Goal: Information Seeking & Learning: Find specific fact

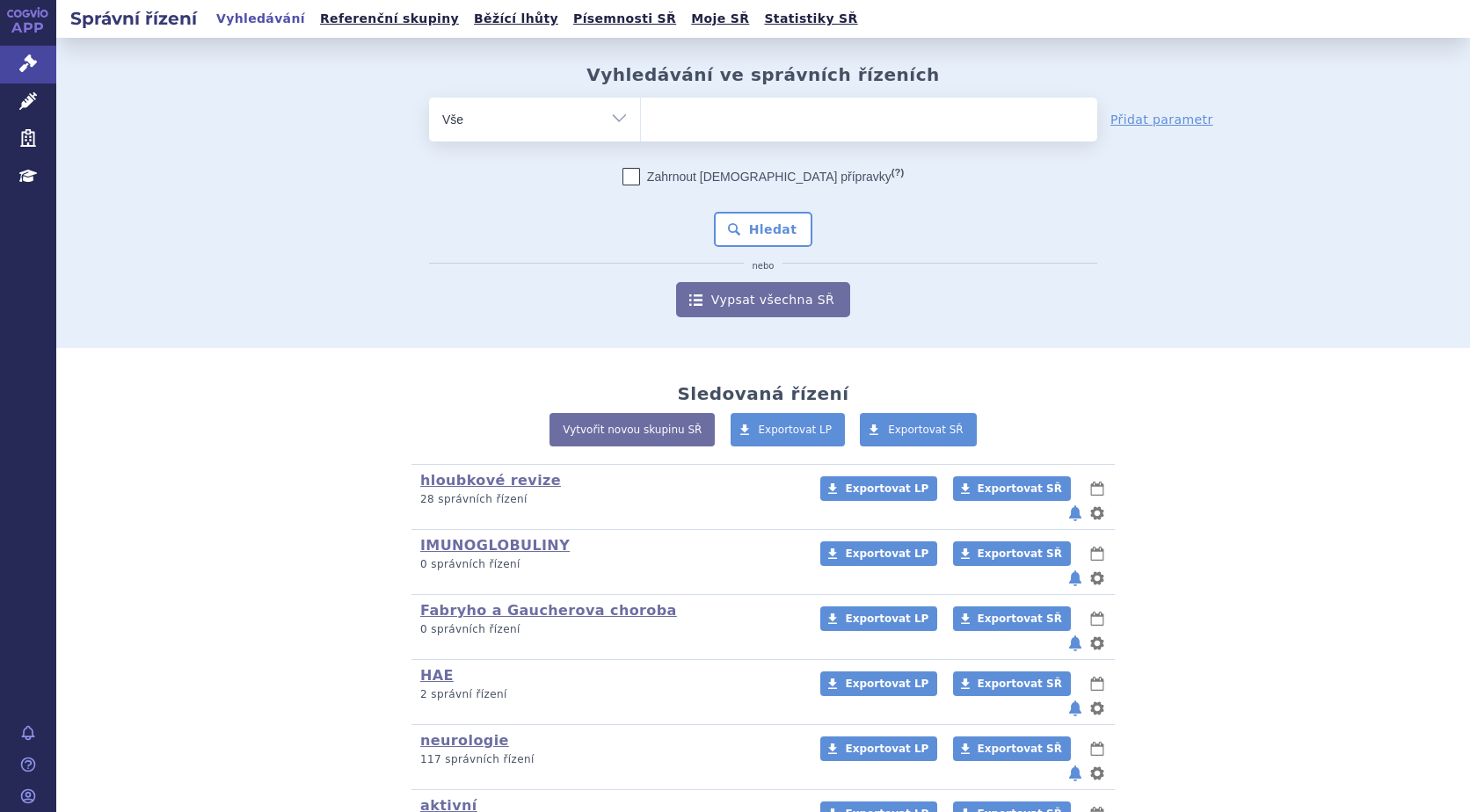
scroll to position [88, 0]
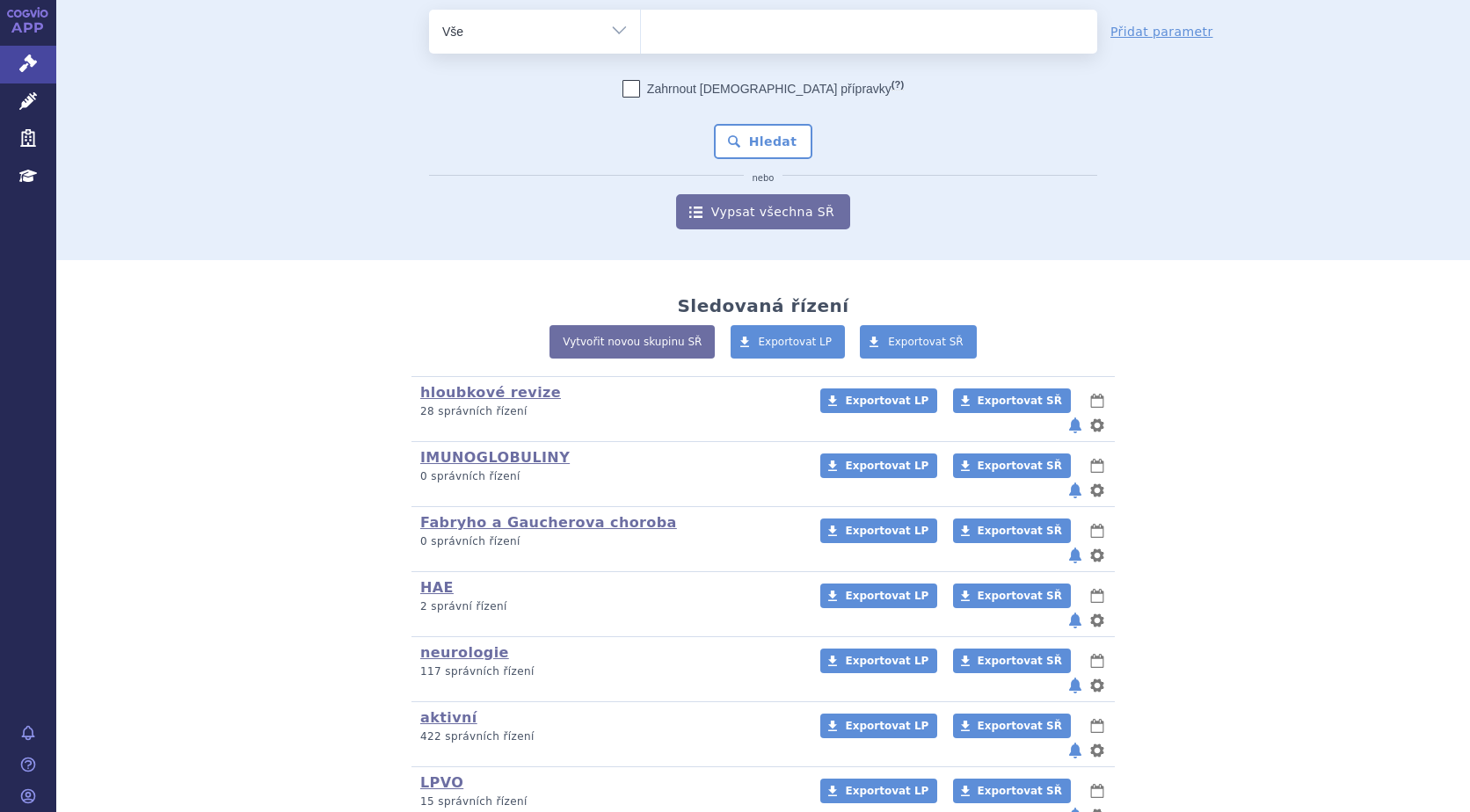
click at [1067, 479] on button "notifikace" at bounding box center [1075, 490] width 18 height 21
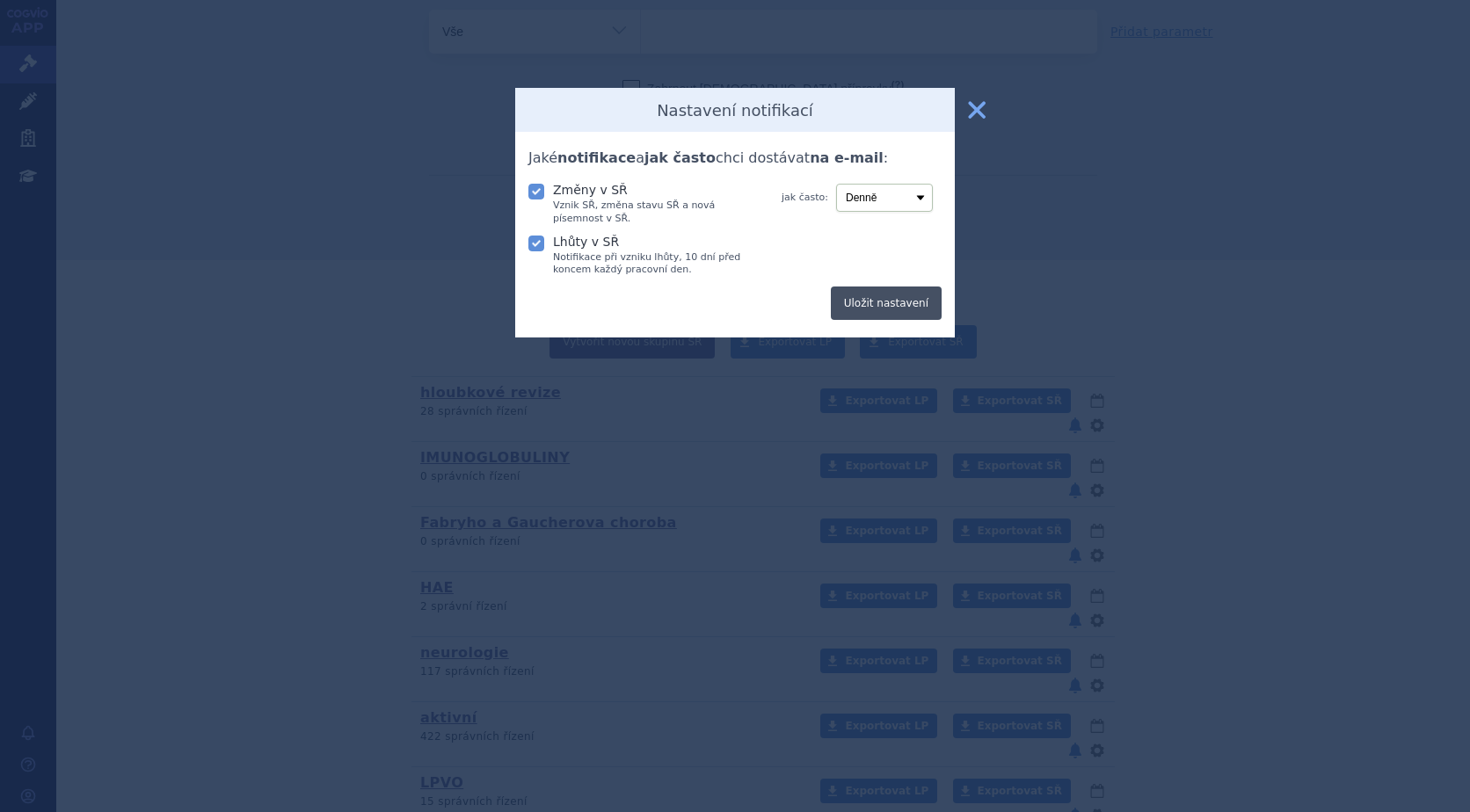
click at [856, 295] on button "Uložit nastavení" at bounding box center [885, 302] width 111 height 33
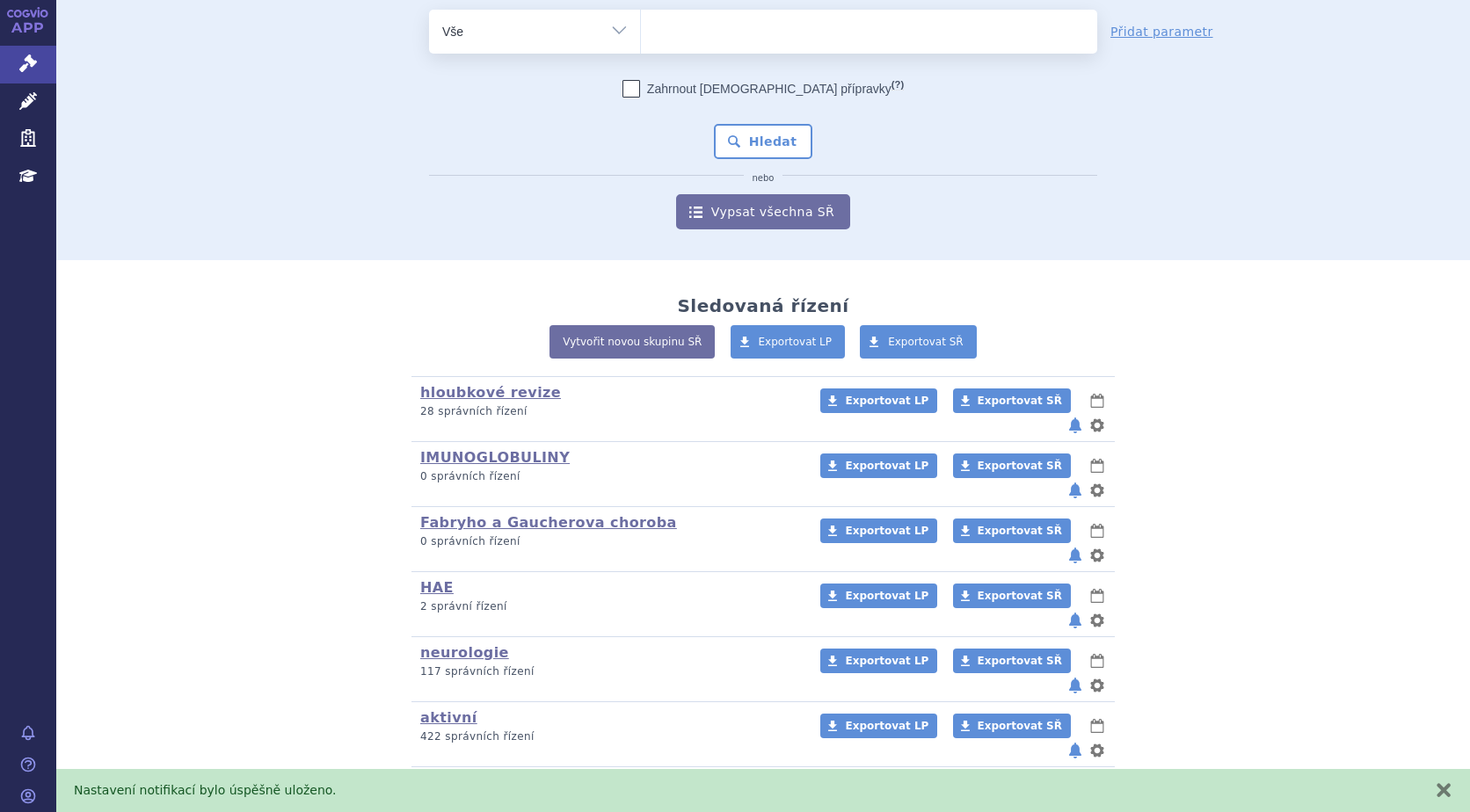
click at [1069, 610] on button "notifikace" at bounding box center [1075, 621] width 18 height 21
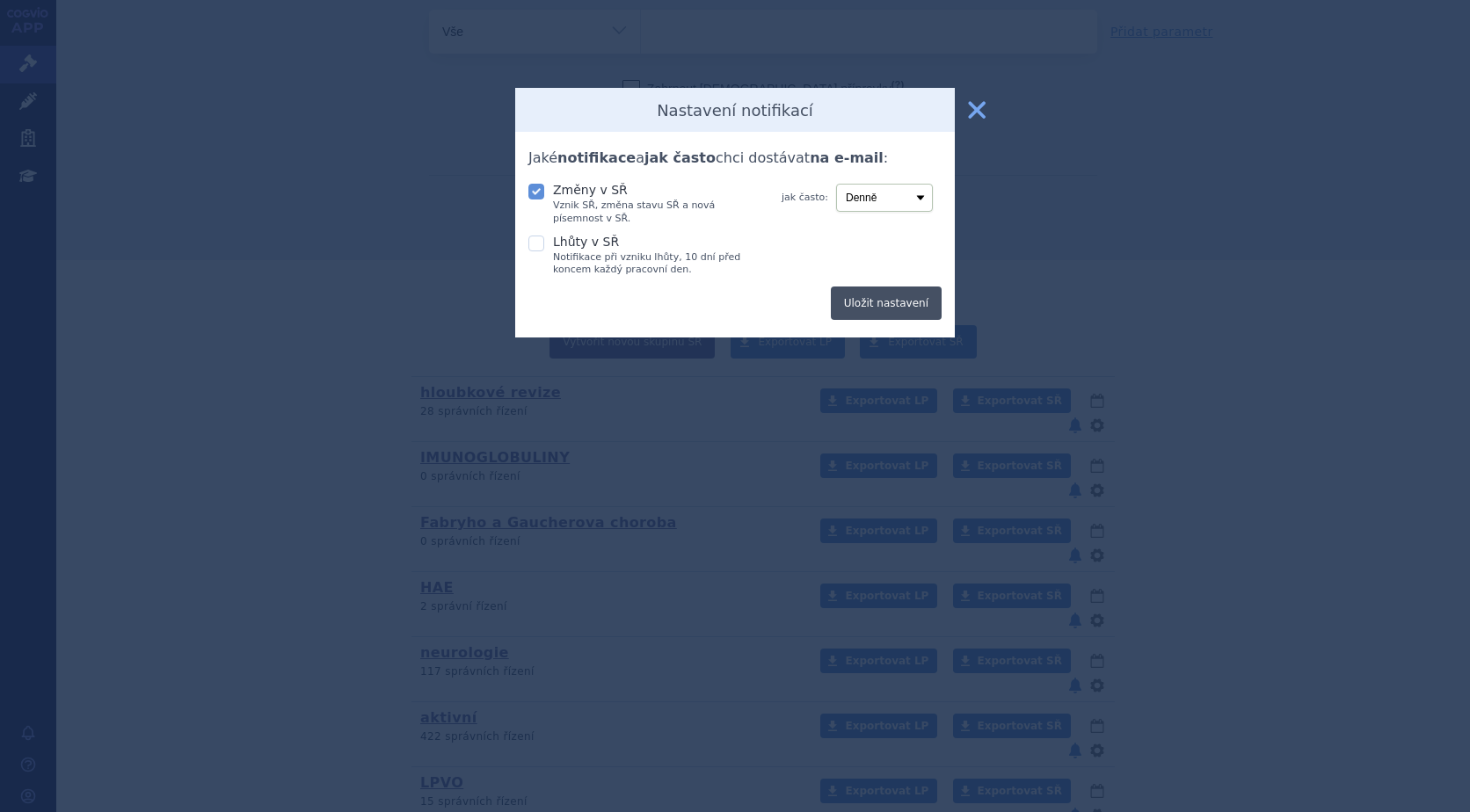
click at [902, 288] on button "Uložit nastavení" at bounding box center [885, 302] width 111 height 33
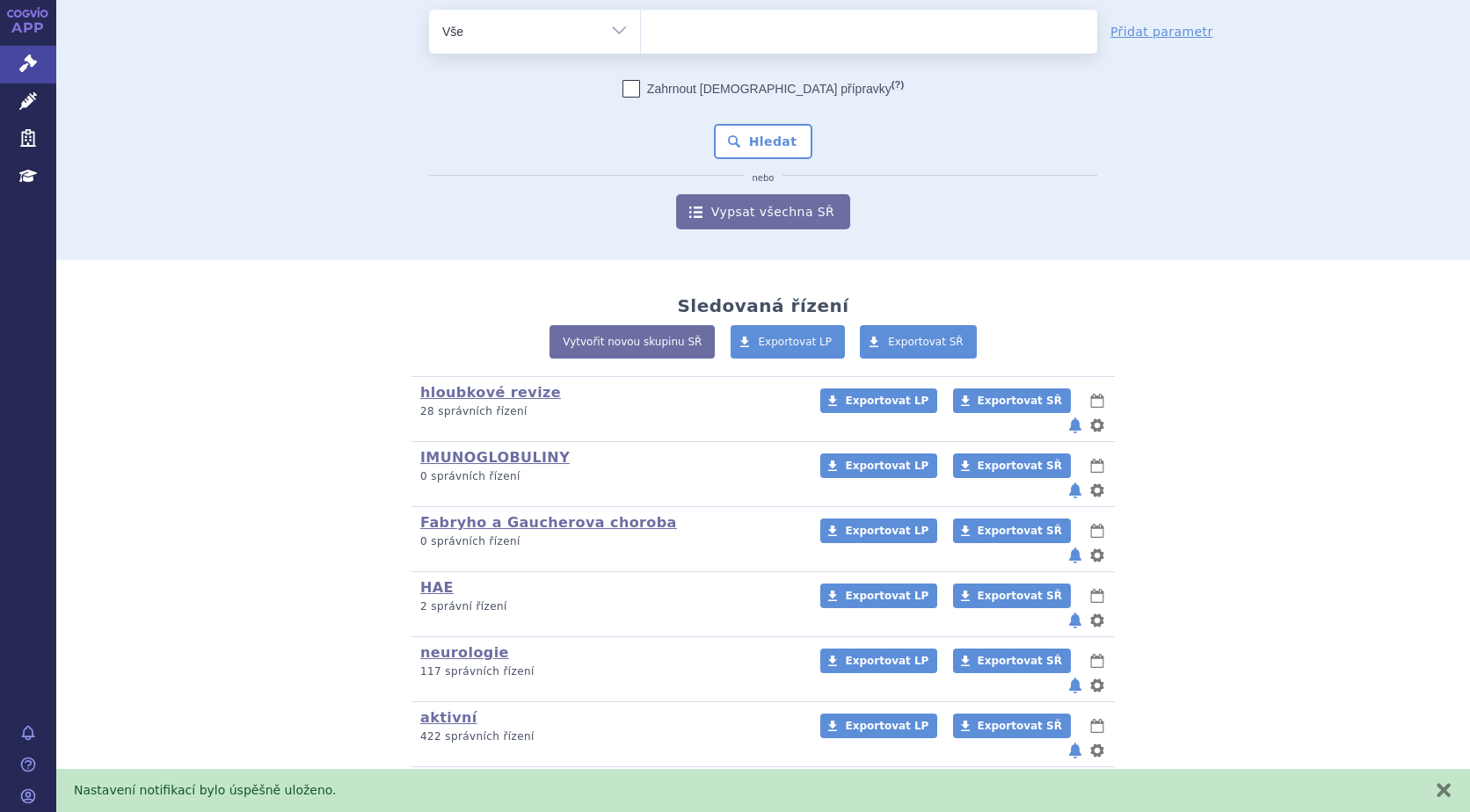
click at [1072, 479] on button "notifikace" at bounding box center [1075, 490] width 18 height 21
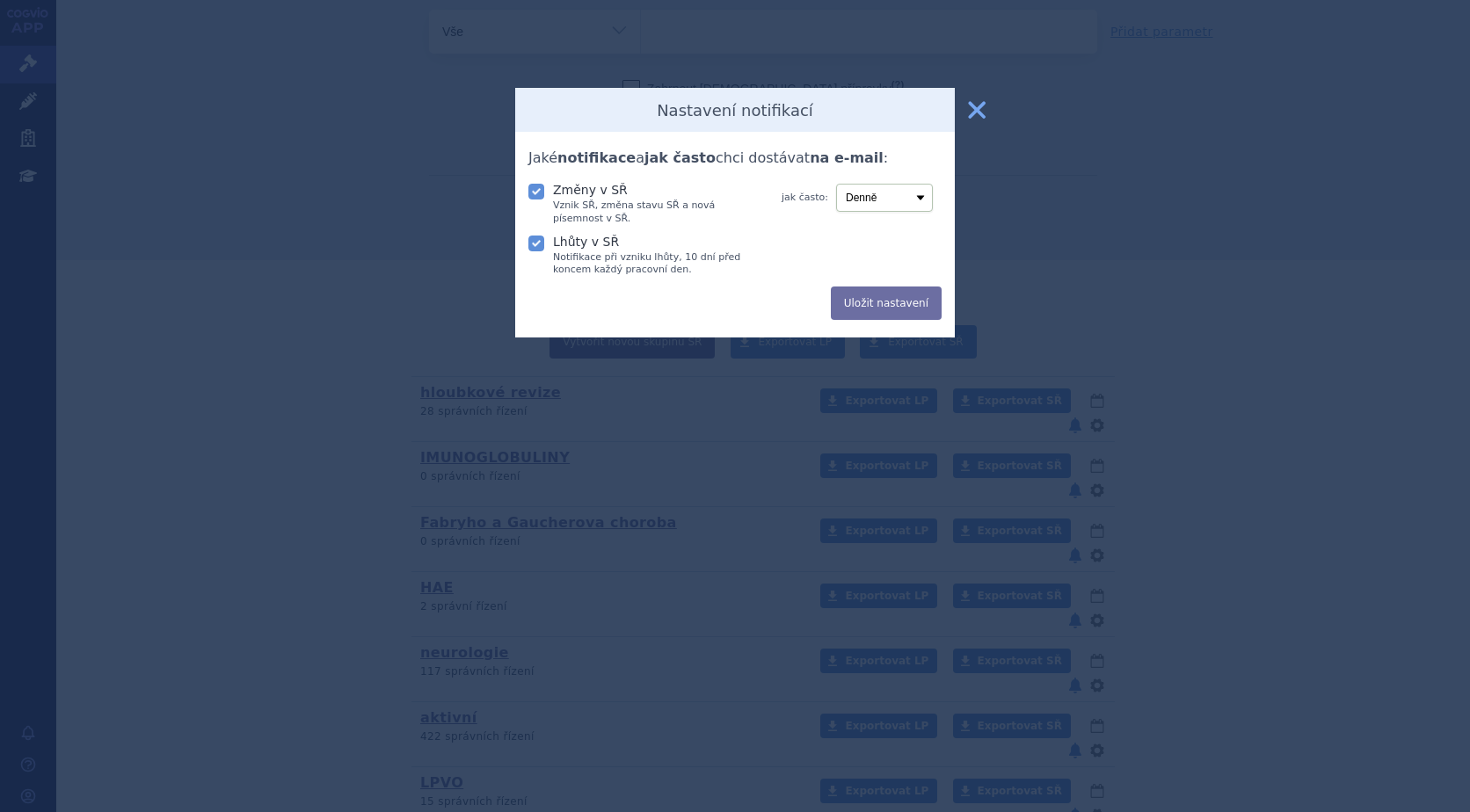
click at [609, 245] on span "Lhůty v SŘ" at bounding box center [586, 242] width 66 height 14
drag, startPoint x: 609, startPoint y: 245, endPoint x: 532, endPoint y: 246, distance: 77.0
click at [532, 246] on icon at bounding box center [535, 244] width 16 height 16
click at [532, 246] on input "Lhůty v SŘ Notifikace při vzniku lhůty, 10 dní před koncem každý pracovní den." at bounding box center [537, 242] width 18 height 18
checkbox input "false"
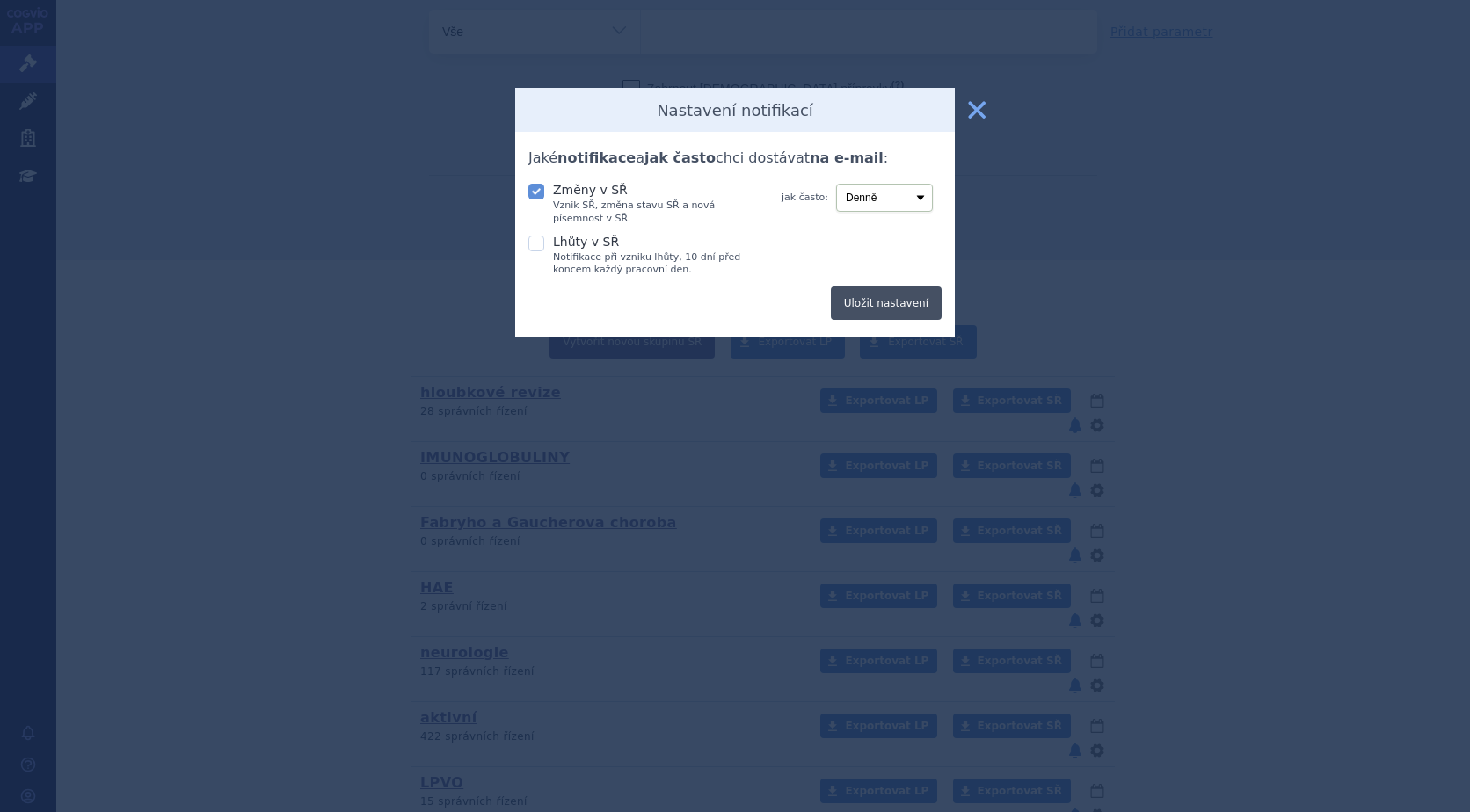
click at [909, 300] on button "Uložit nastavení" at bounding box center [885, 302] width 111 height 33
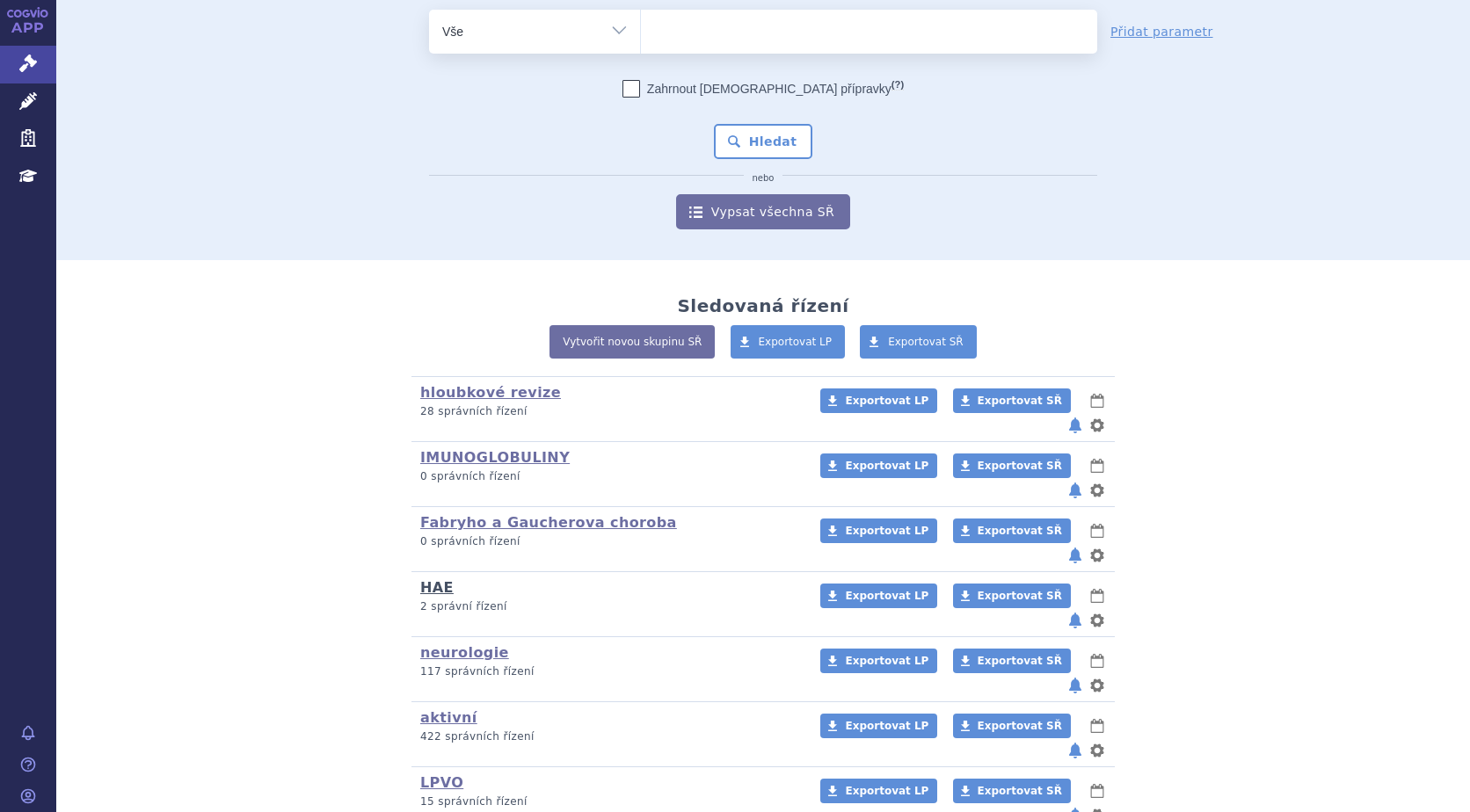
click at [434, 579] on link "HAE" at bounding box center [436, 587] width 33 height 17
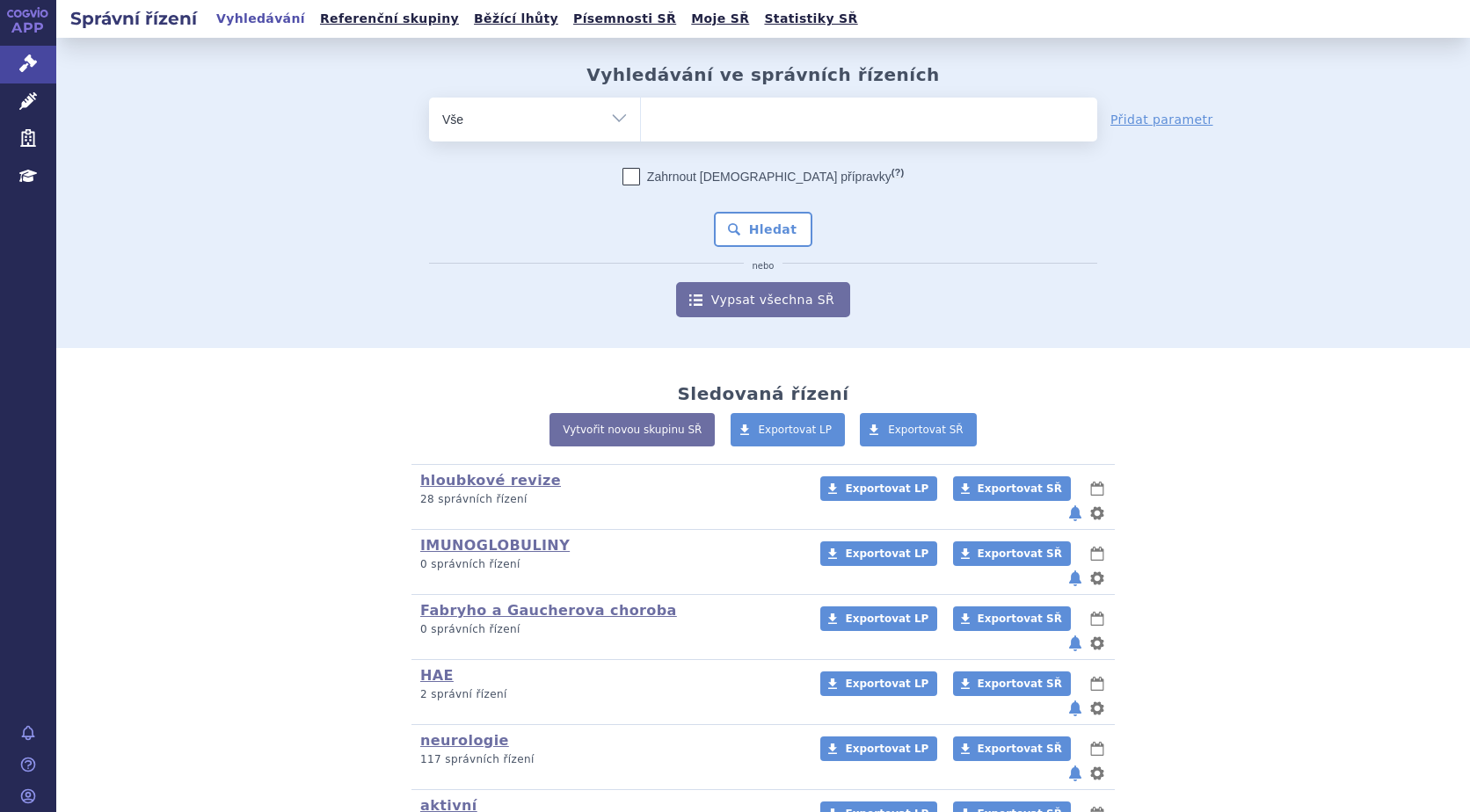
scroll to position [88, 0]
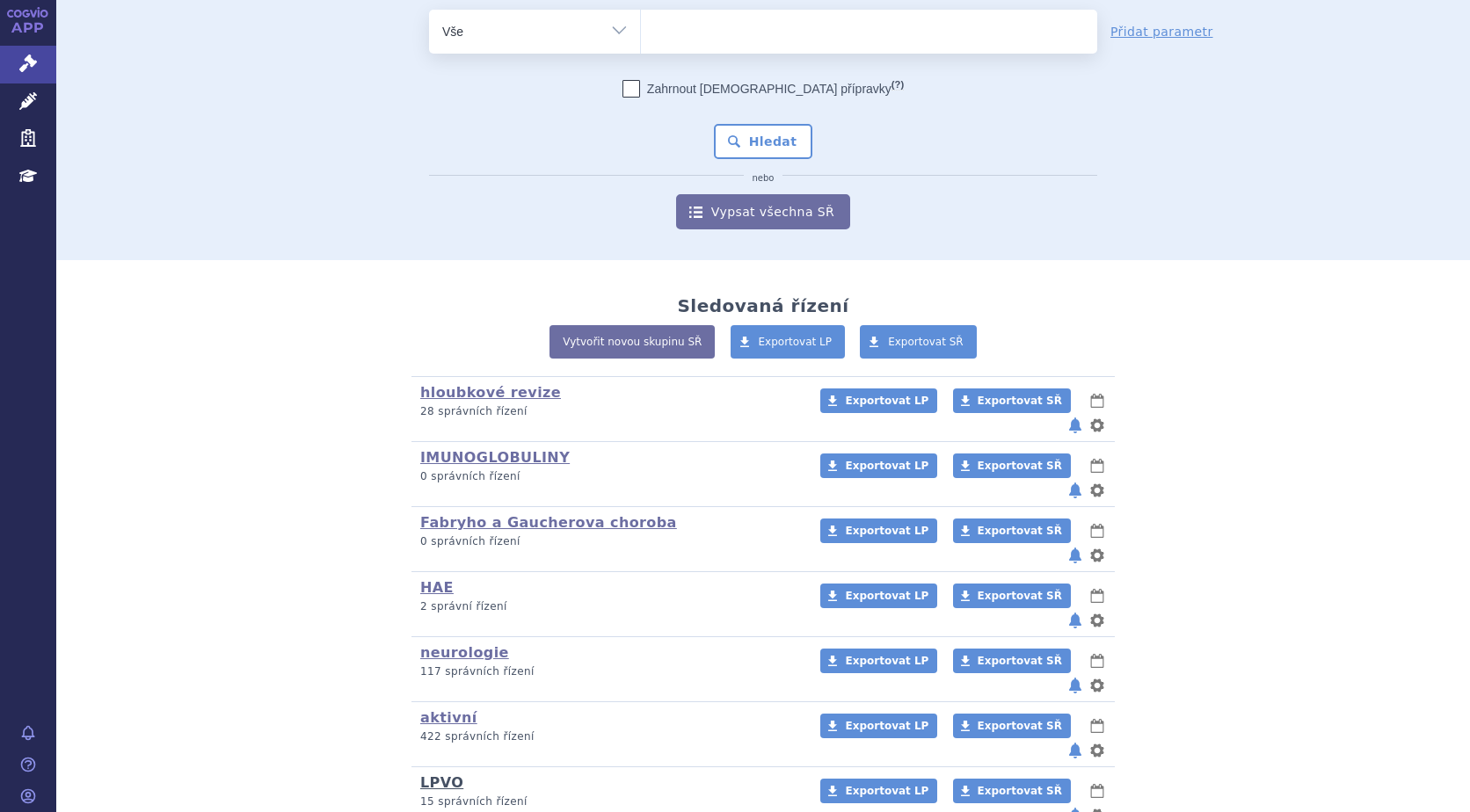
click at [426, 774] on link "LPVO" at bounding box center [441, 783] width 43 height 17
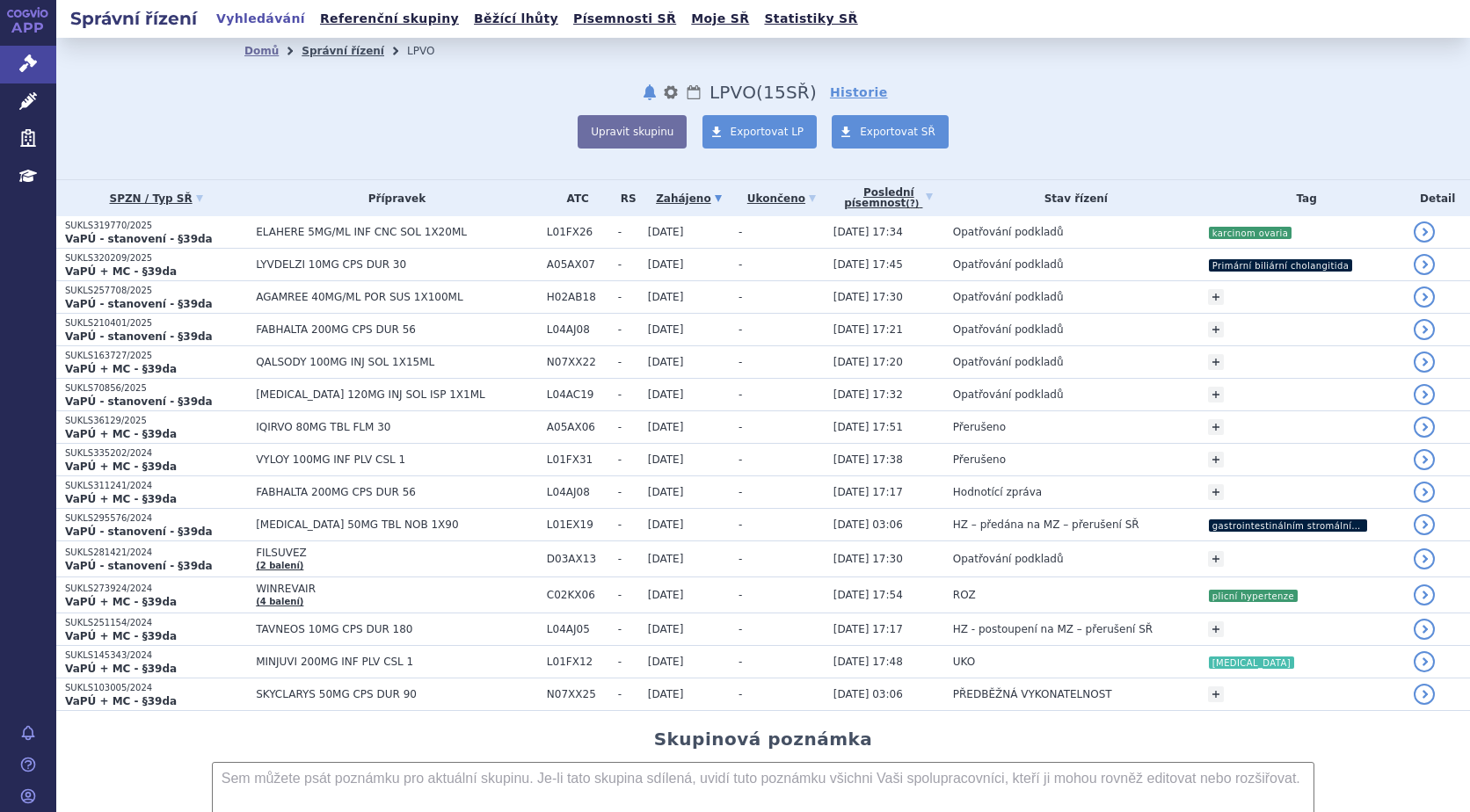
click at [309, 52] on link "Správní řízení" at bounding box center [342, 50] width 82 height 12
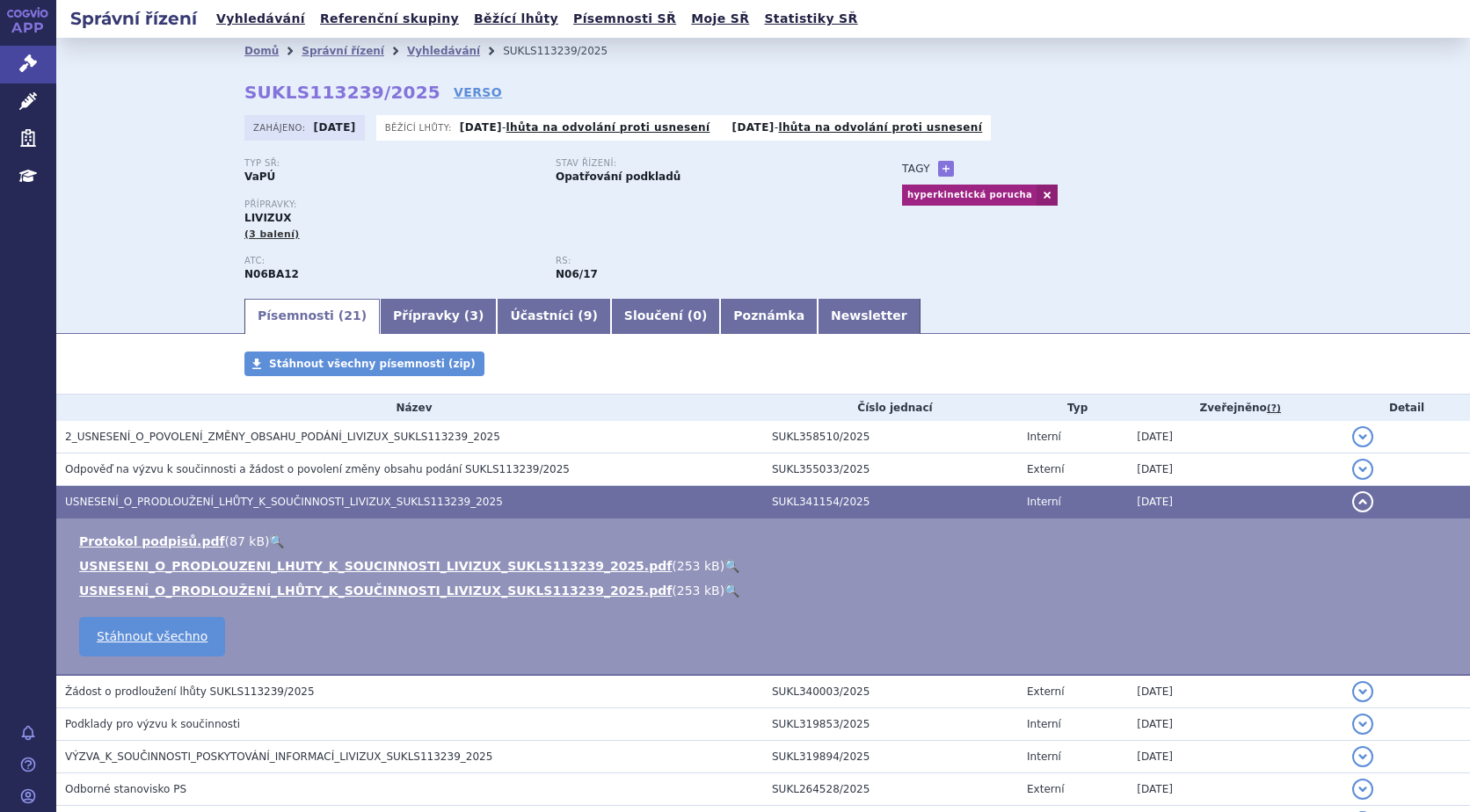
scroll to position [266, 0]
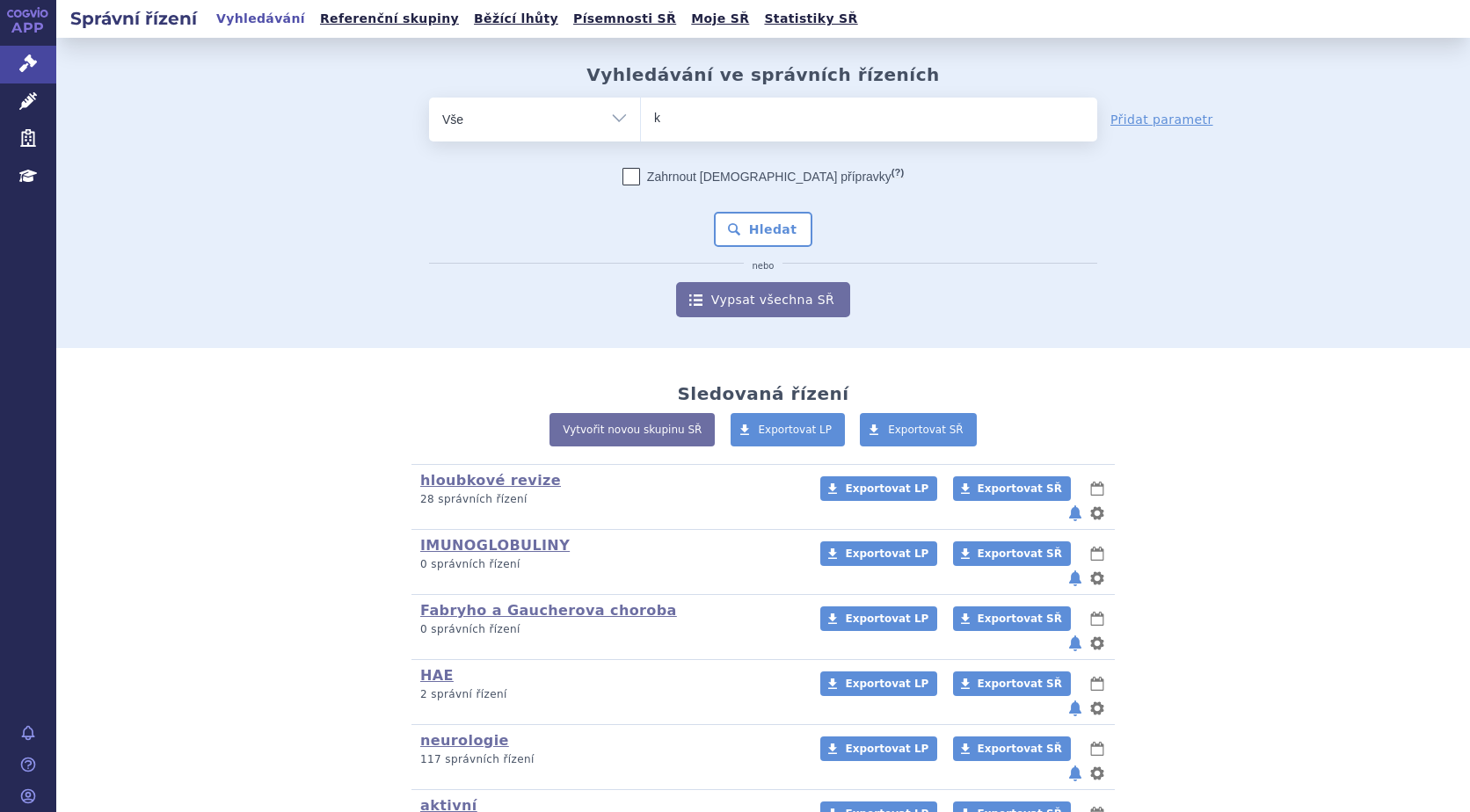
type input "ke"
type input "kes"
type input "kesi"
type input "kesim"
type input "kesimpt"
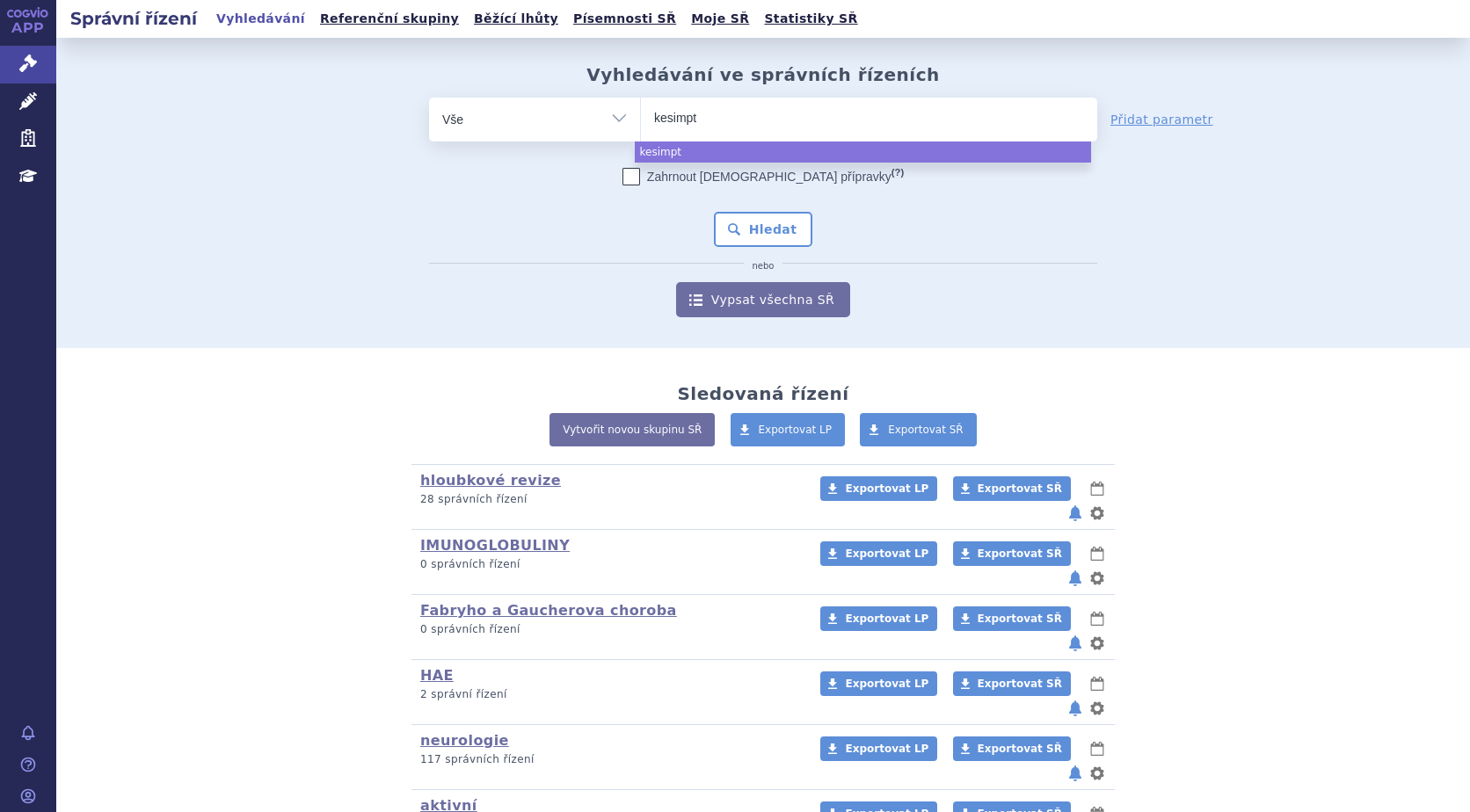
type input "[MEDICAL_DATA]"
select select "[MEDICAL_DATA]"
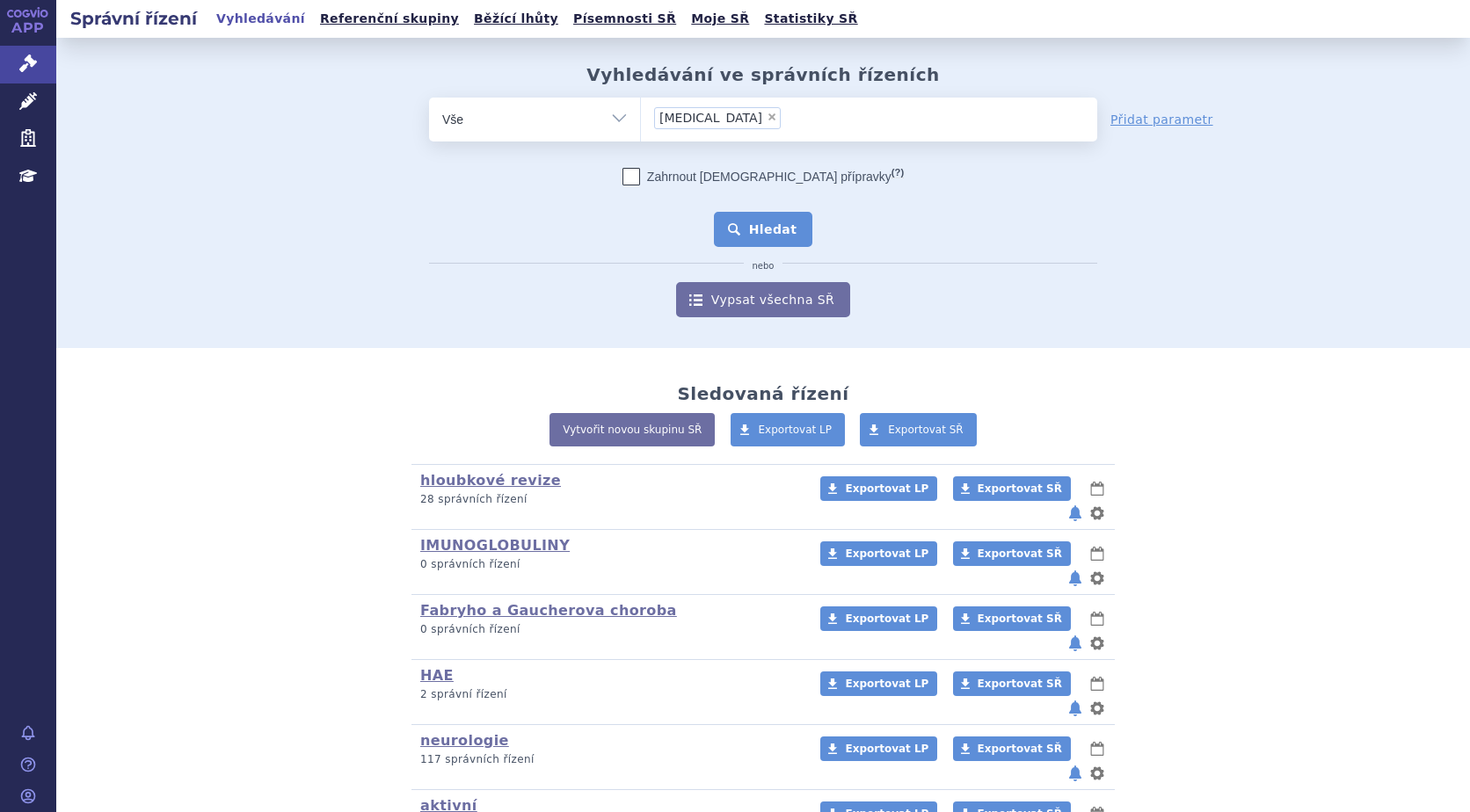
click at [758, 223] on button "Hledat" at bounding box center [763, 229] width 100 height 35
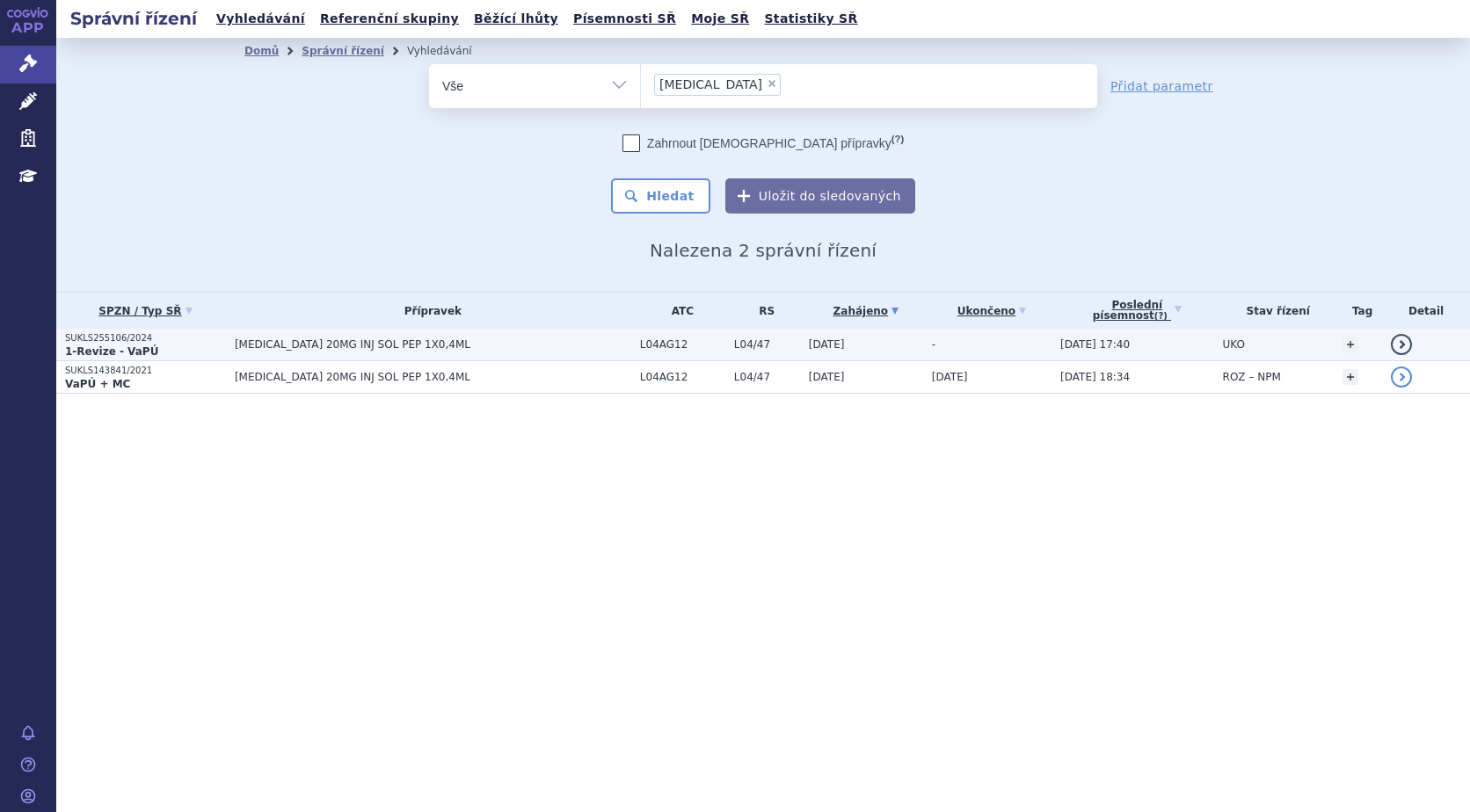
click at [107, 345] on strong "1-Revize - VaPÚ" at bounding box center [112, 351] width 93 height 12
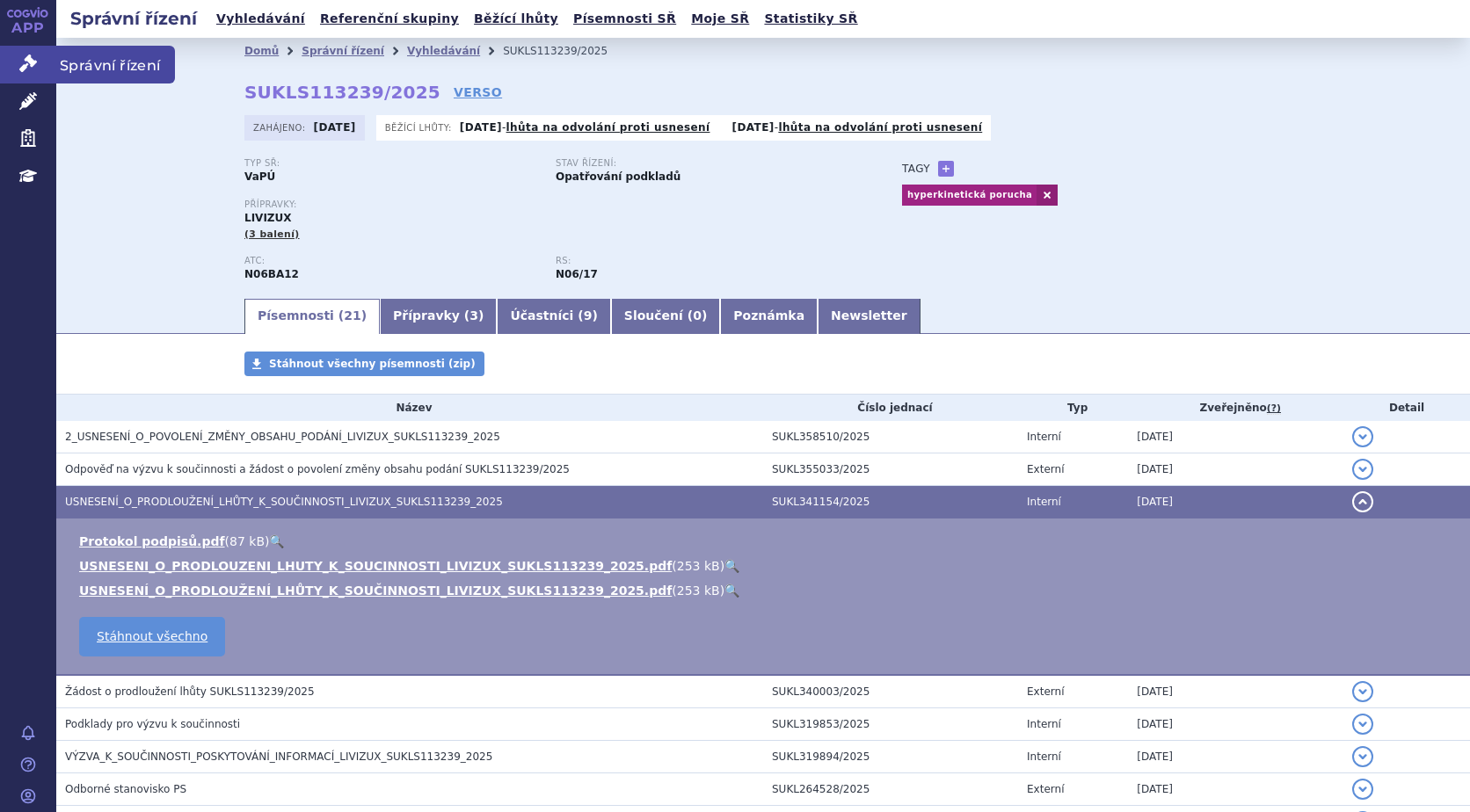
click at [24, 55] on icon at bounding box center [27, 63] width 18 height 18
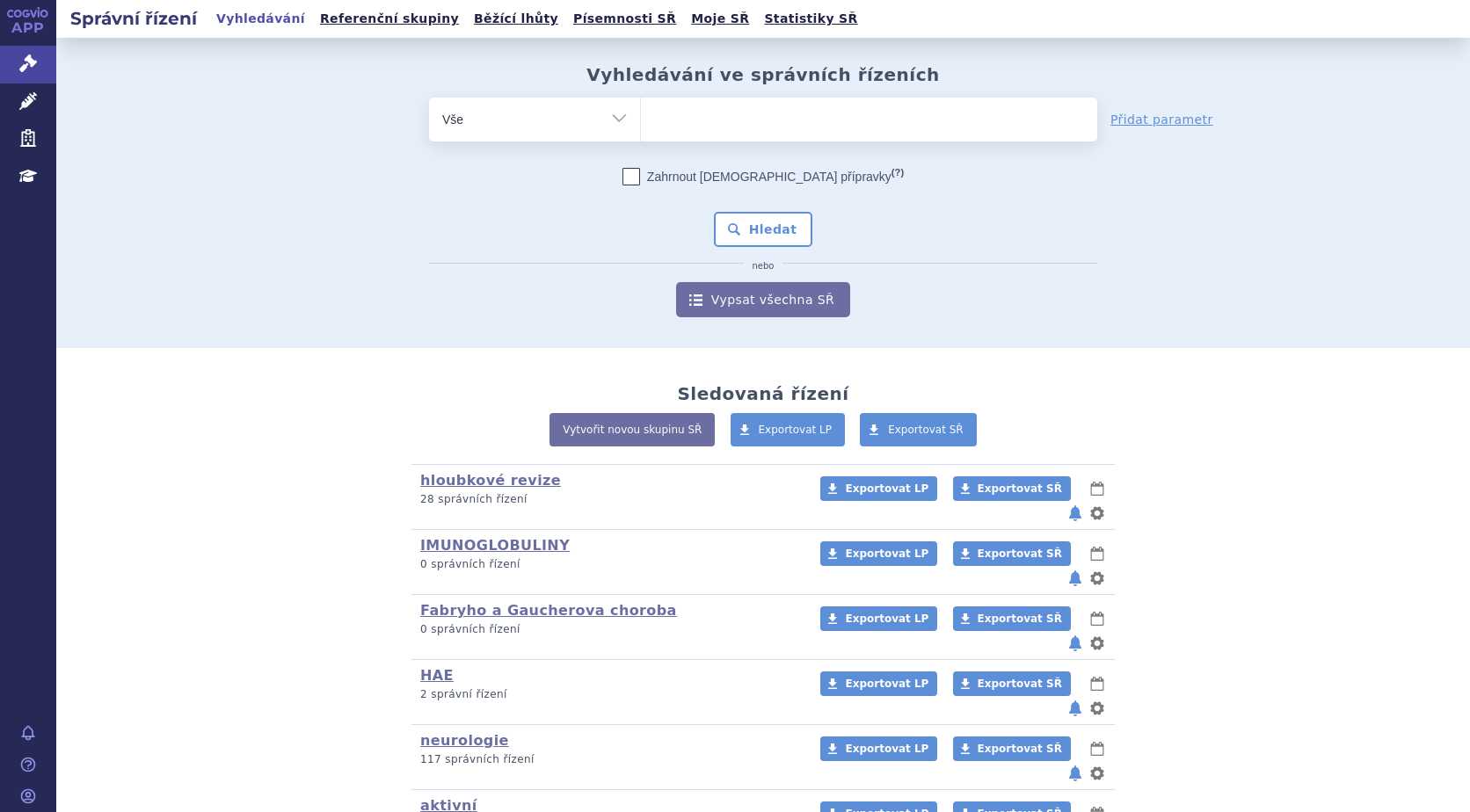
click at [737, 120] on ul at bounding box center [868, 116] width 456 height 37
click at [641, 120] on select at bounding box center [640, 118] width 1 height 44
type input "up"
type input "upl"
type input "upliz"
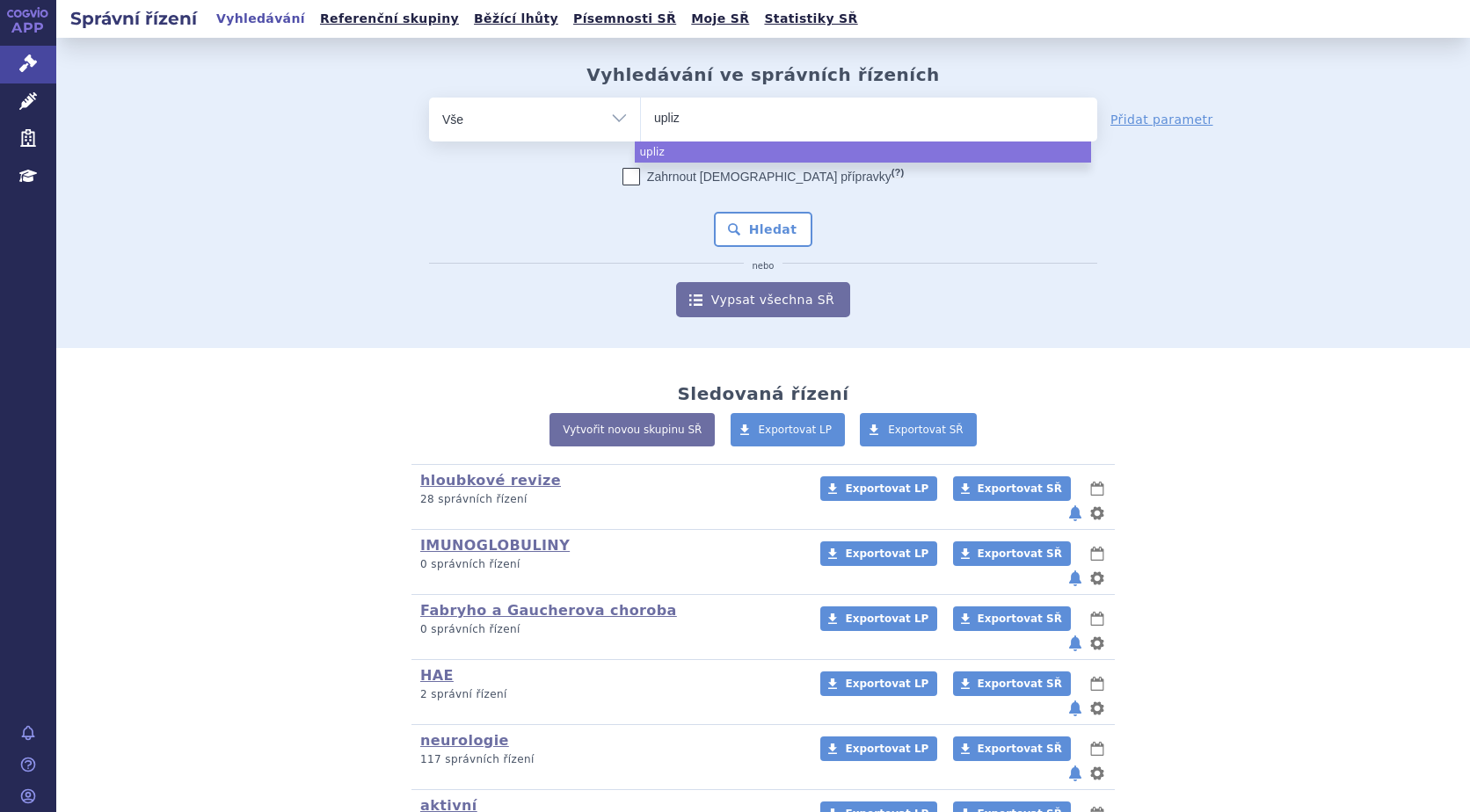
type input "uplizn"
type input "uplizna"
select select "uplizna"
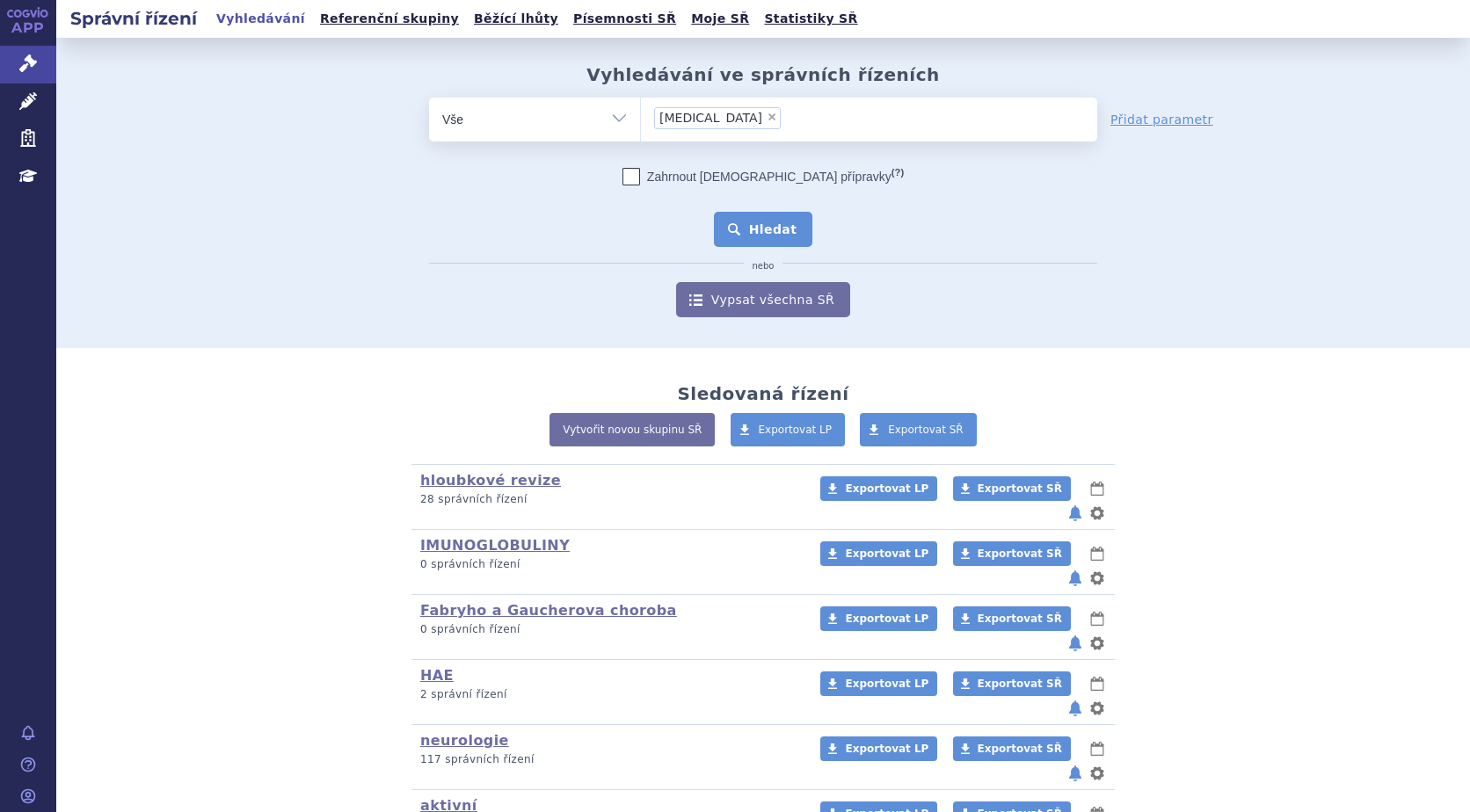
click at [752, 224] on button "Hledat" at bounding box center [763, 229] width 100 height 35
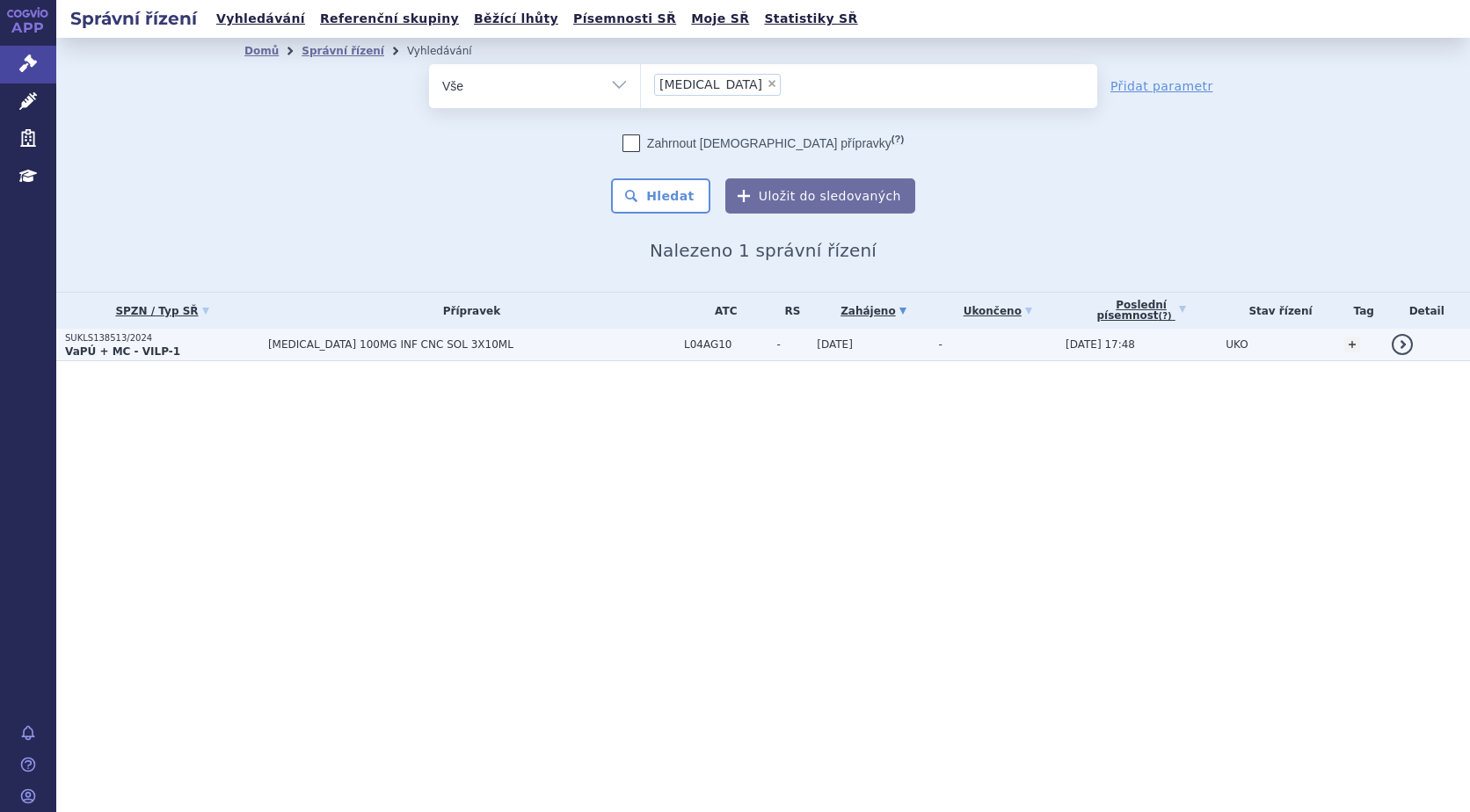
click at [94, 353] on strong "VaPÚ + MC - VILP-1" at bounding box center [122, 351] width 115 height 12
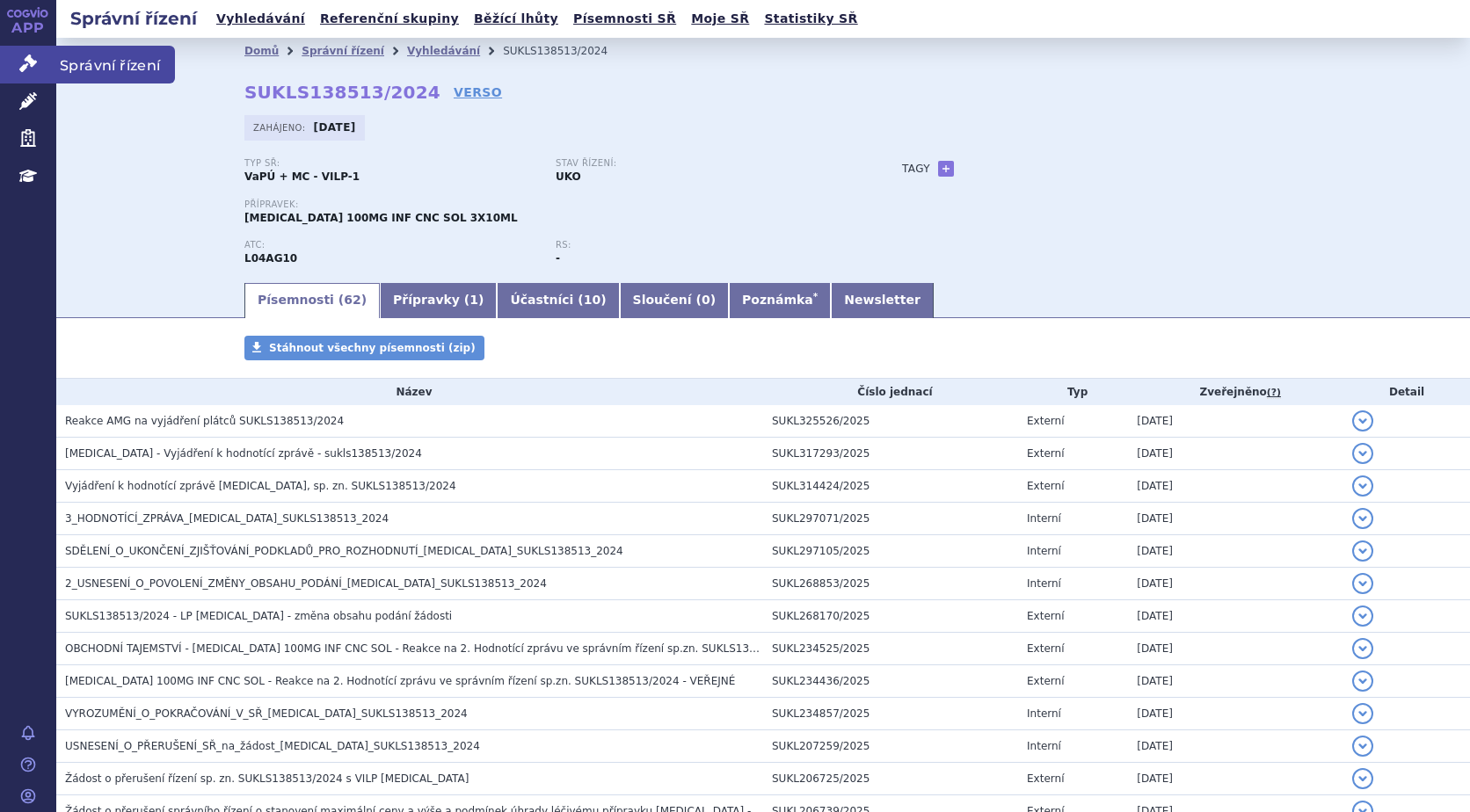
click at [18, 59] on link "Správní řízení" at bounding box center [27, 63] width 56 height 37
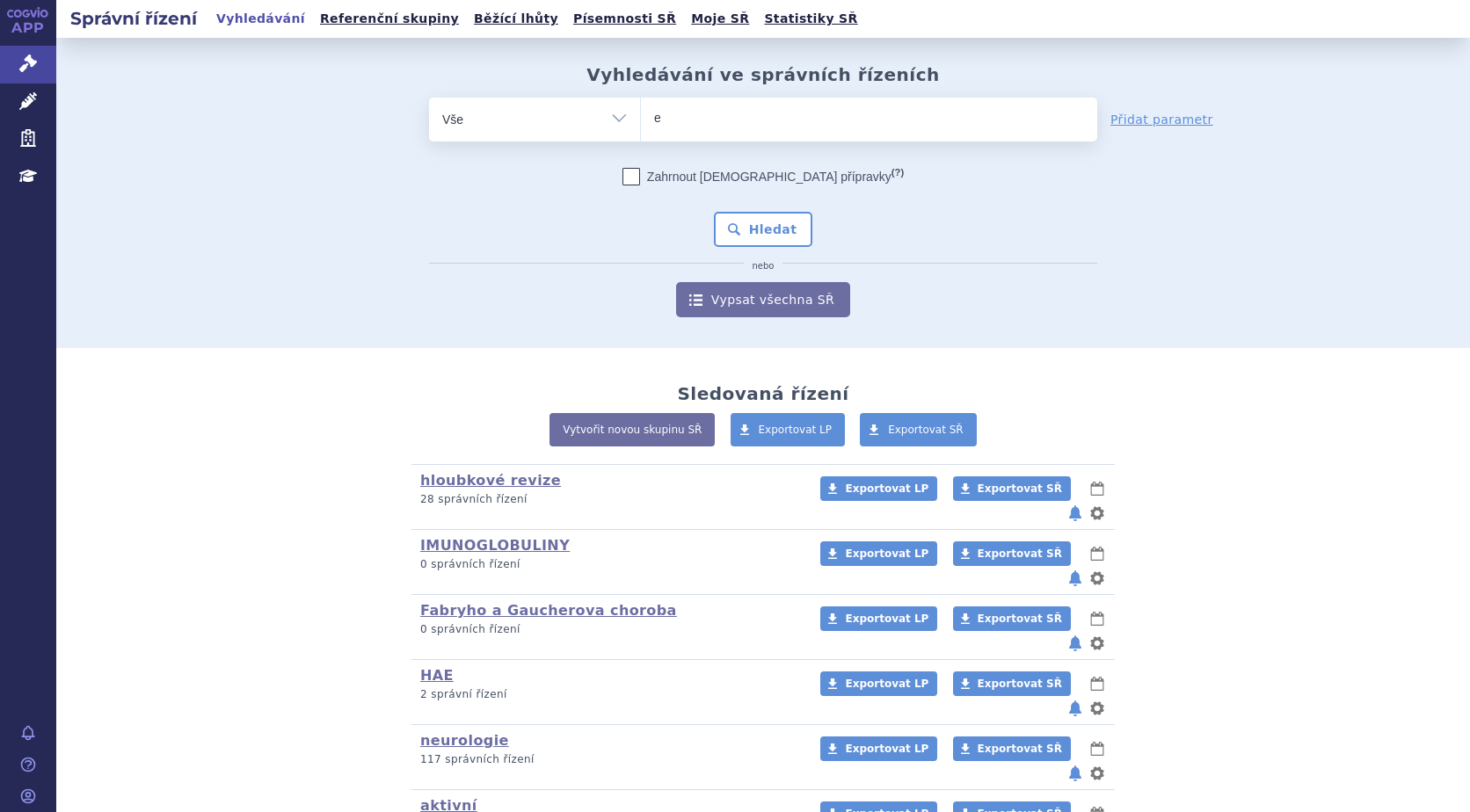
type input "en"
type input "ens"
type input "ensp"
type input "enspr"
type input "enspry"
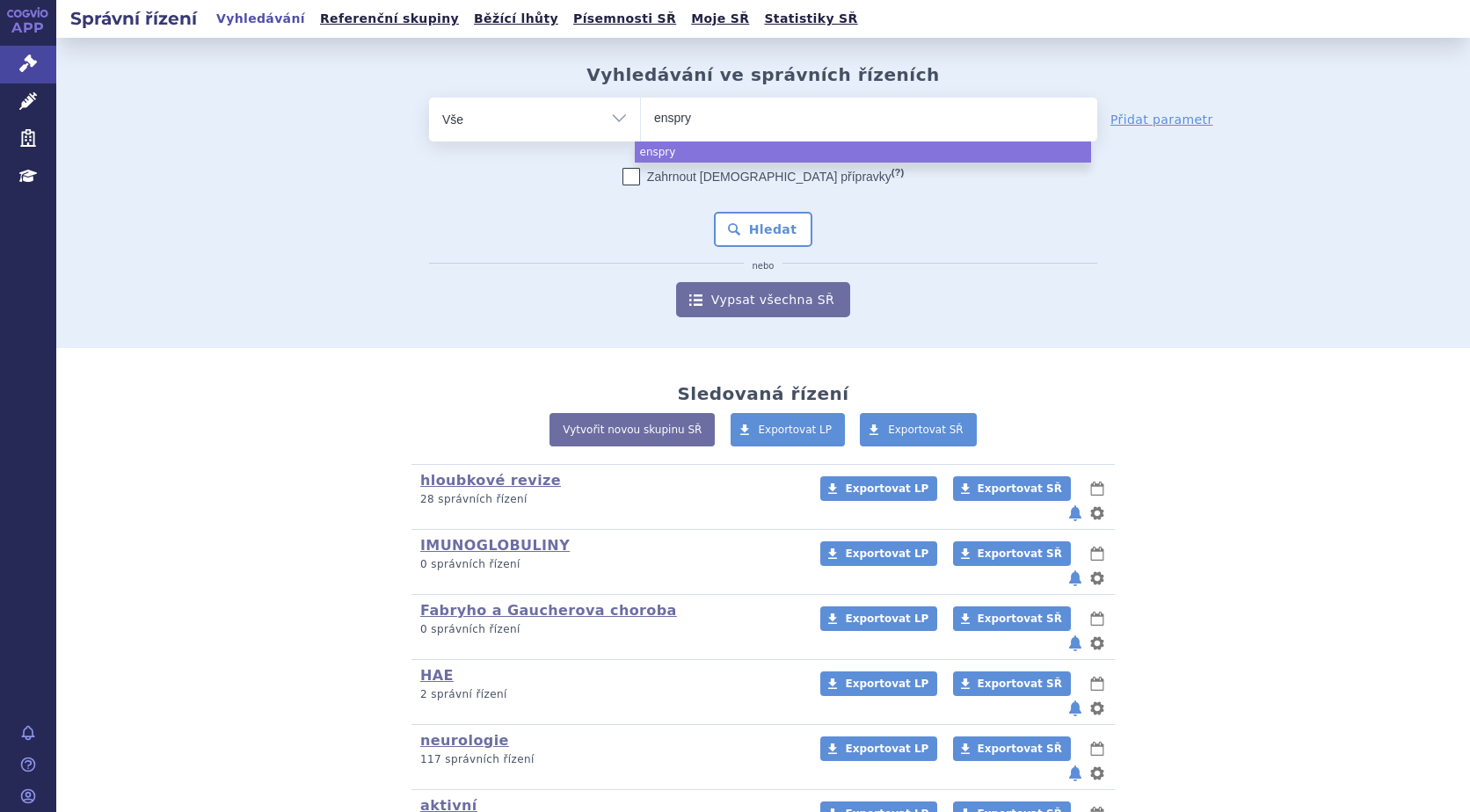
type input "enspryn"
type input "enspryng"
select select "enspryng"
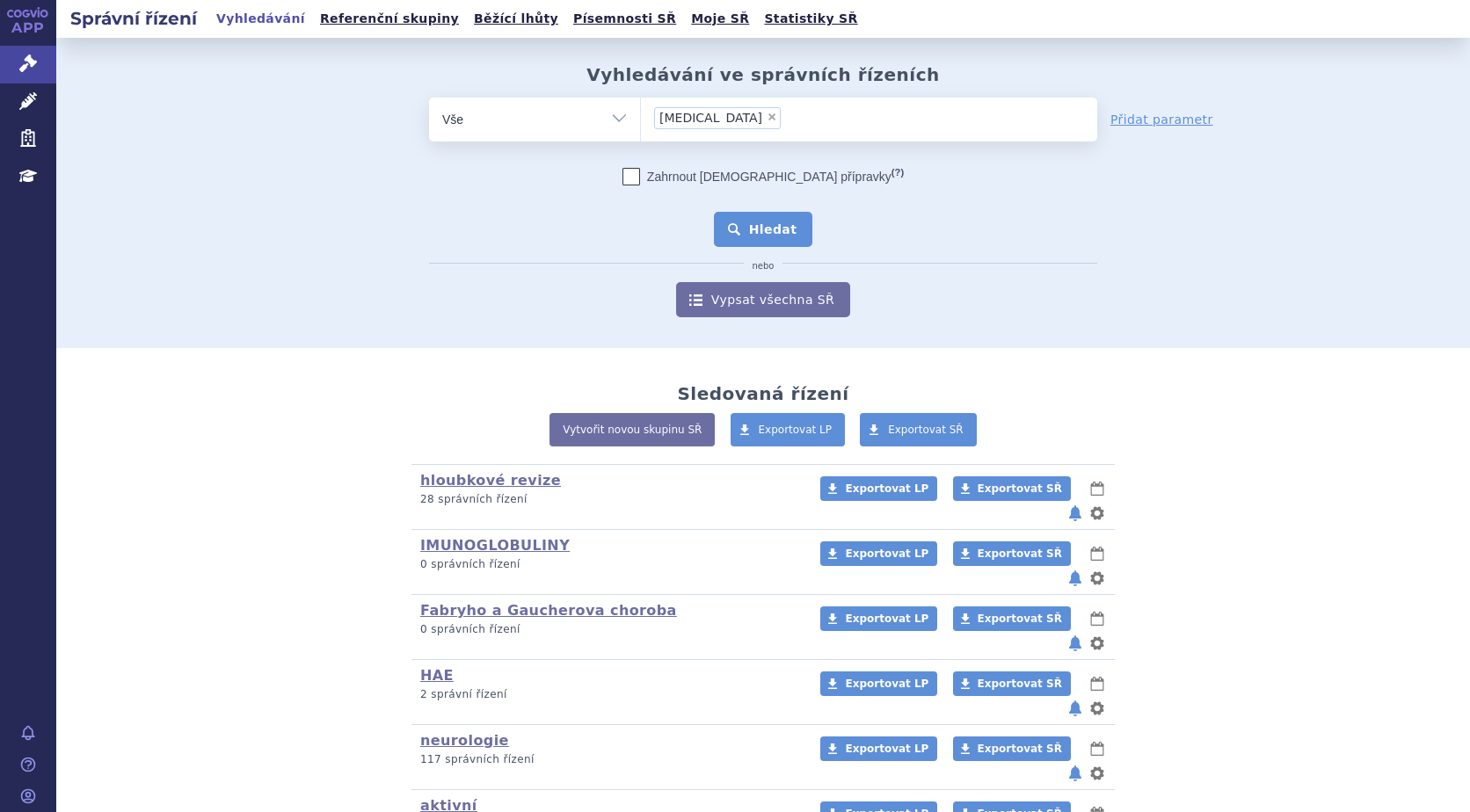
click at [747, 243] on button "Hledat" at bounding box center [763, 229] width 100 height 35
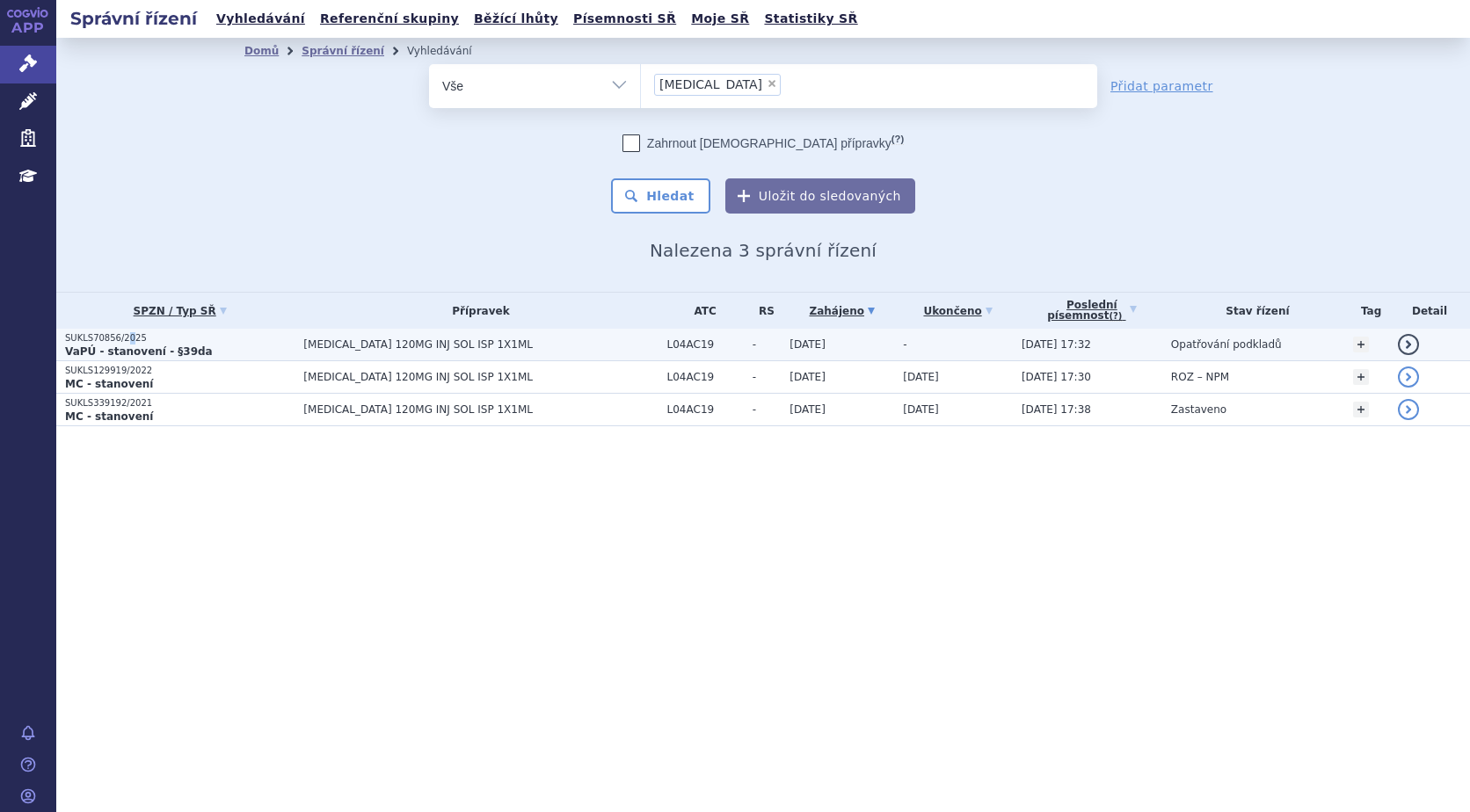
click at [124, 342] on p "SUKLS70856/2025" at bounding box center [180, 338] width 229 height 12
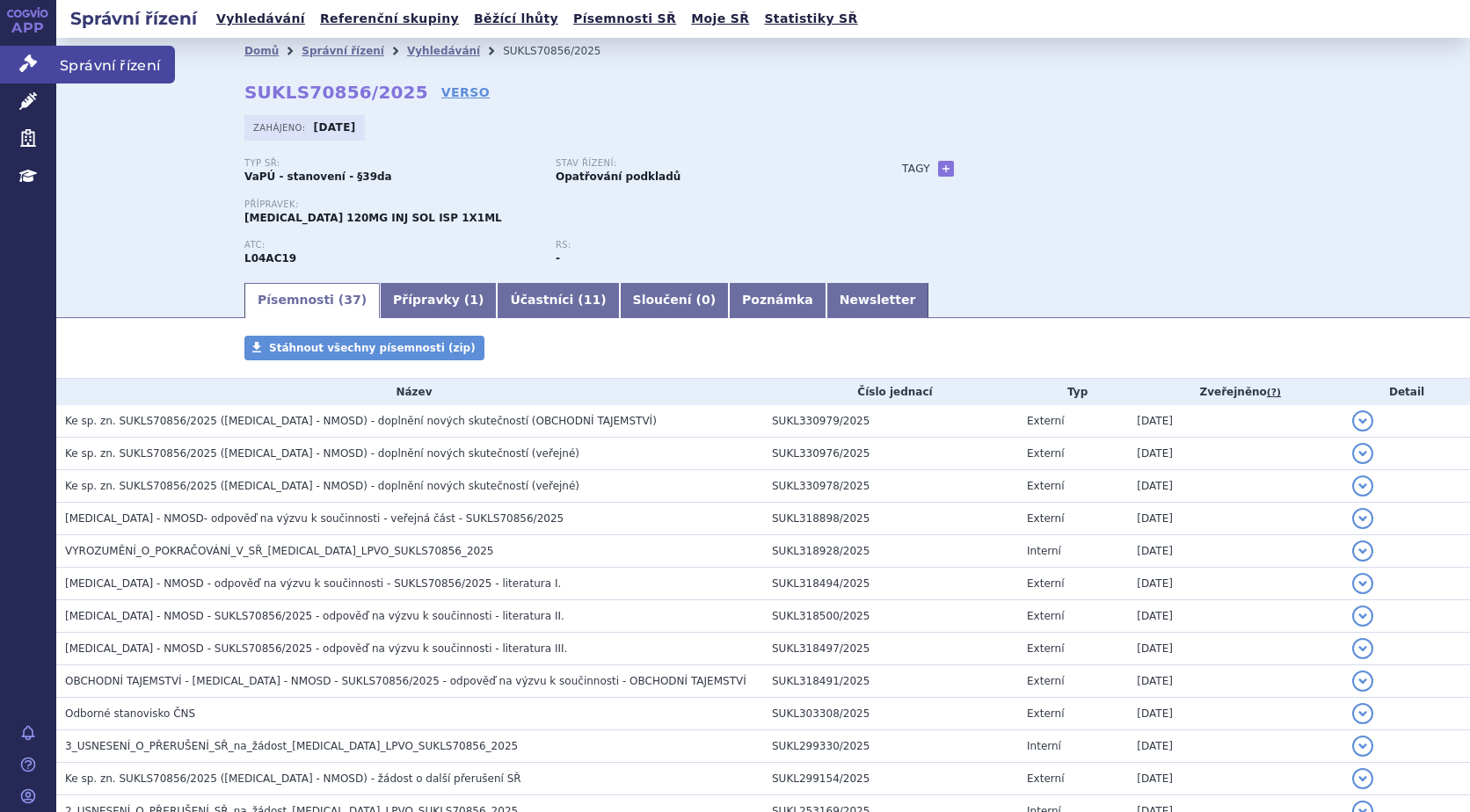
click at [33, 65] on icon at bounding box center [27, 63] width 18 height 18
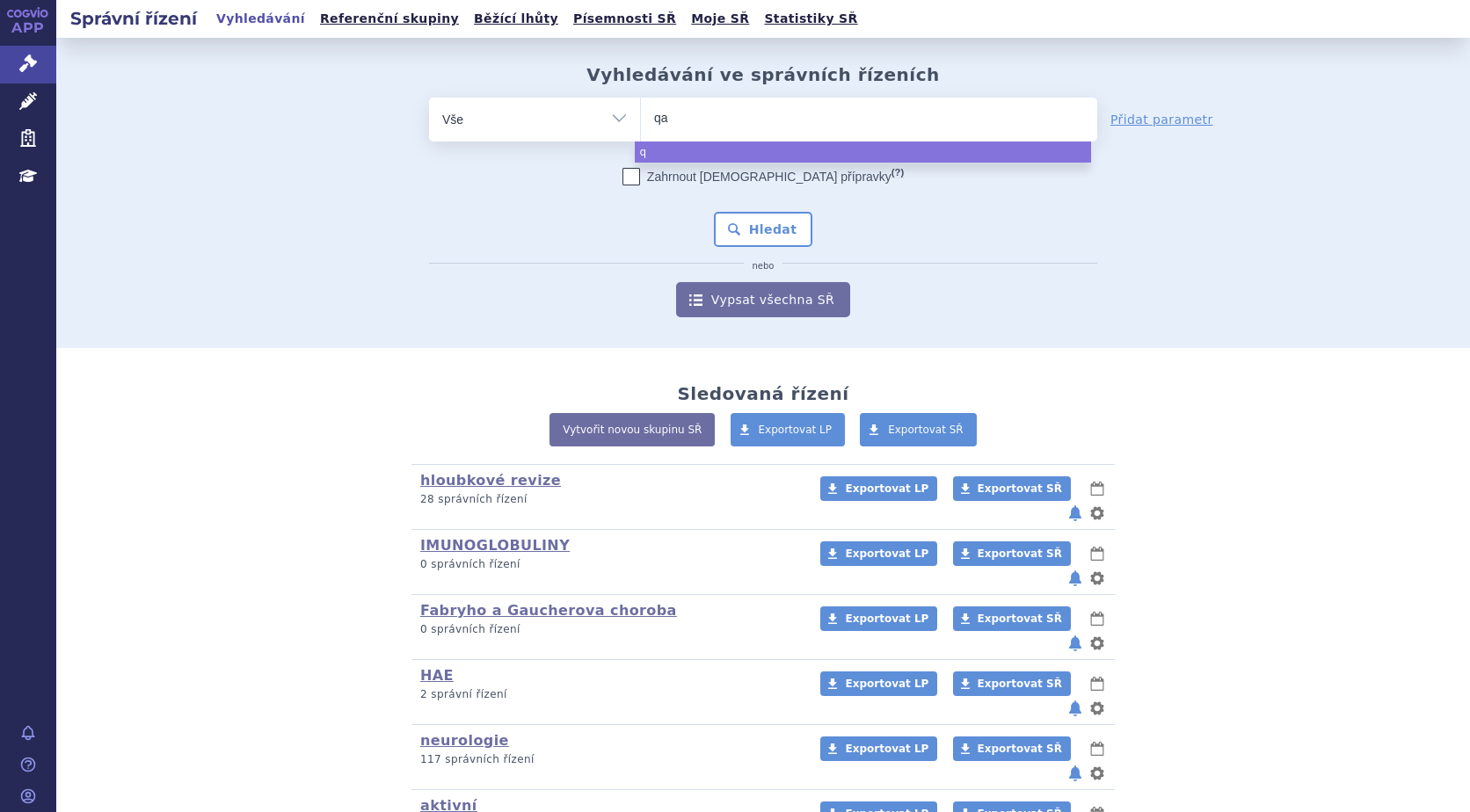
type input "qal"
type input "qals"
type input "qalso"
type input "qalsod"
type input "qalsody"
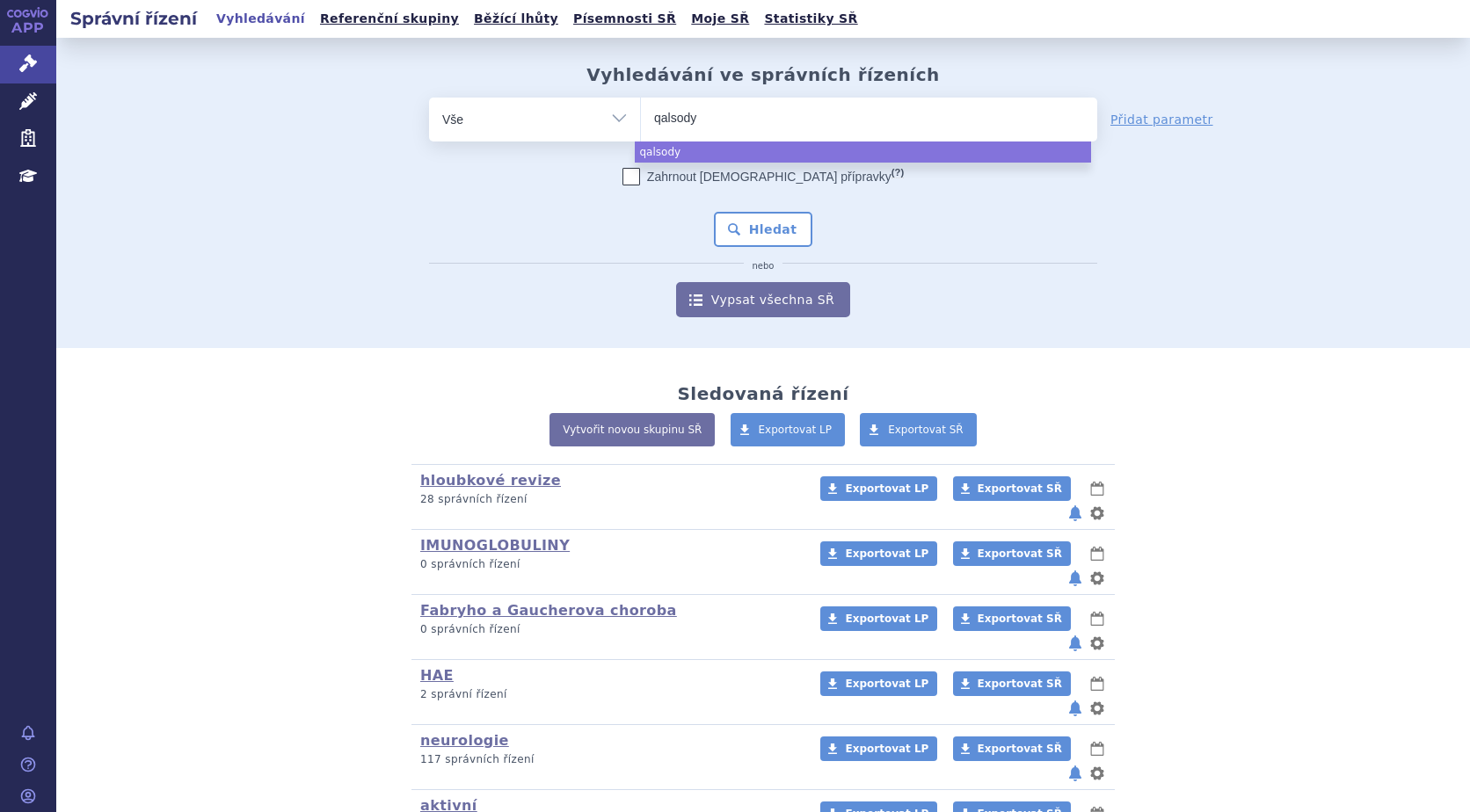
select select "qalsody"
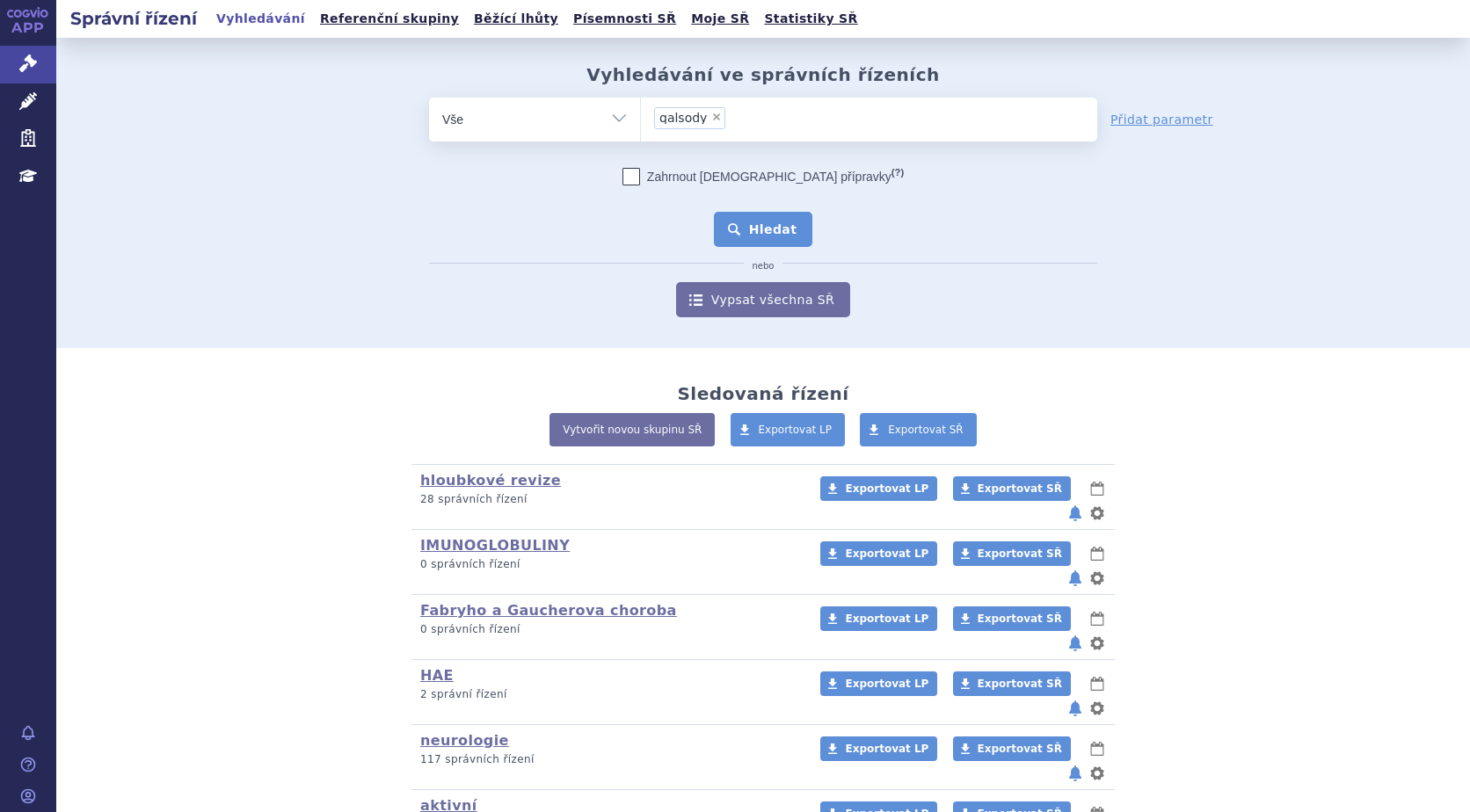
click at [770, 224] on button "Hledat" at bounding box center [763, 229] width 100 height 35
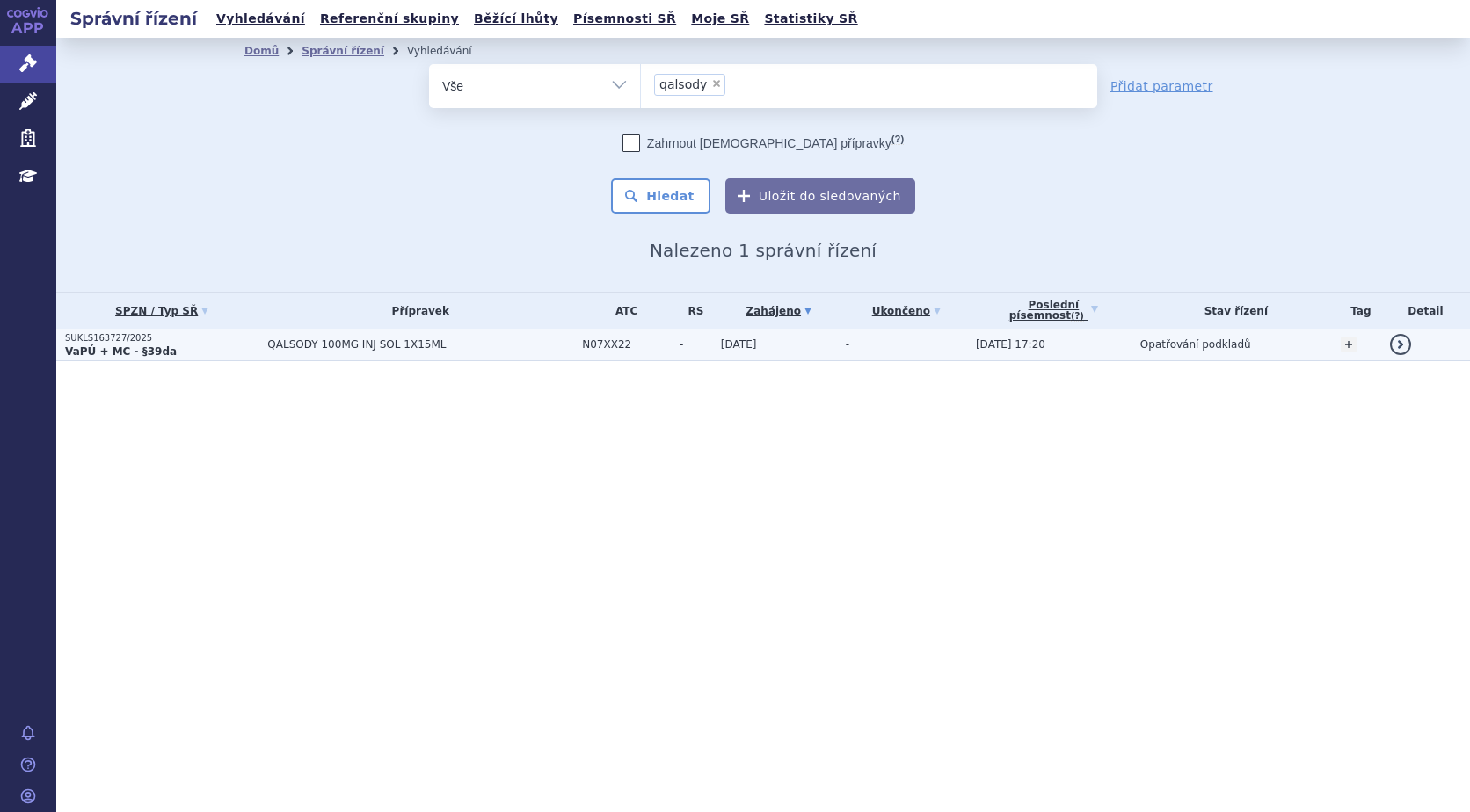
click at [282, 345] on span "QALSODY 100MG INJ SOL 1X15ML" at bounding box center [420, 344] width 306 height 12
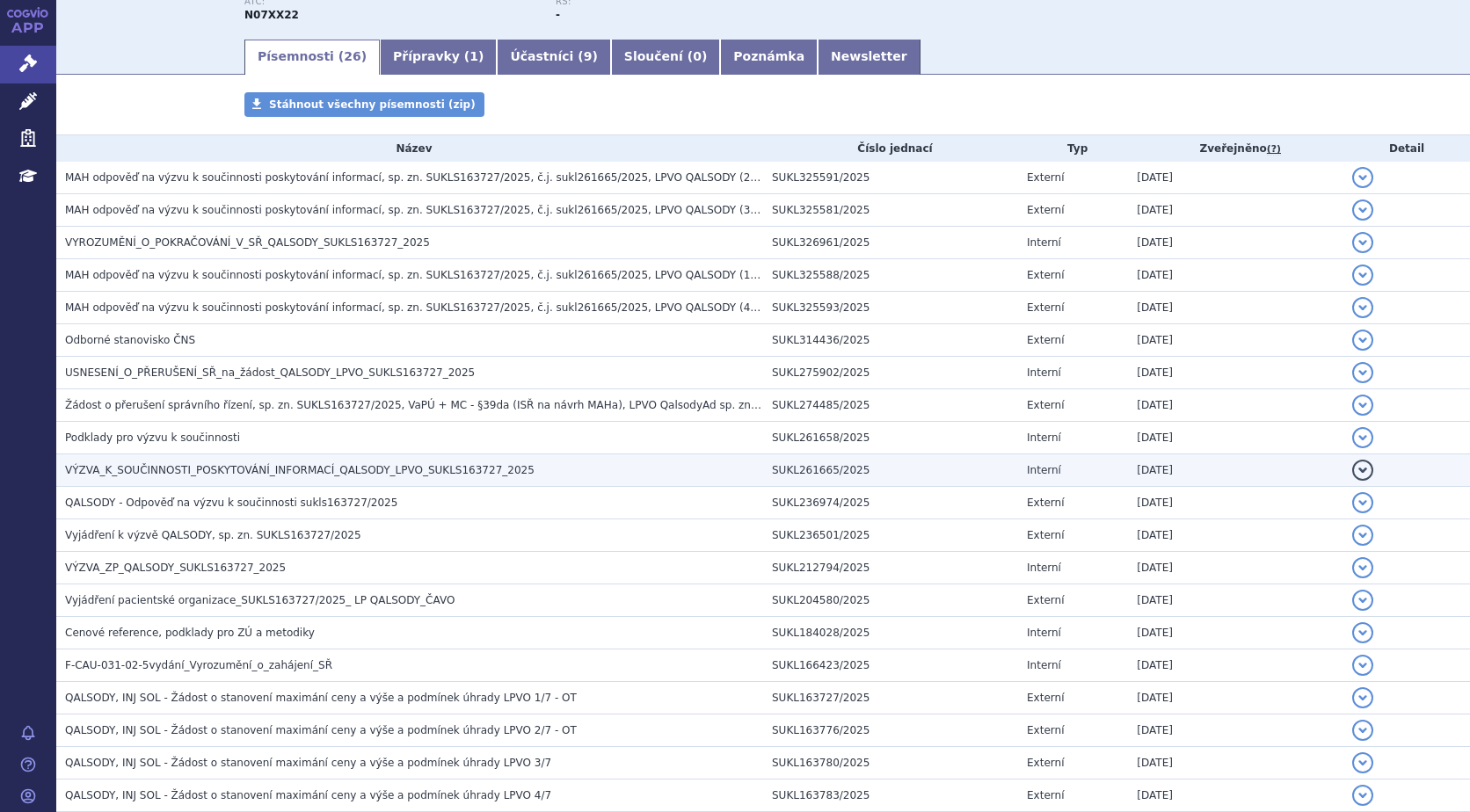
scroll to position [263, 0]
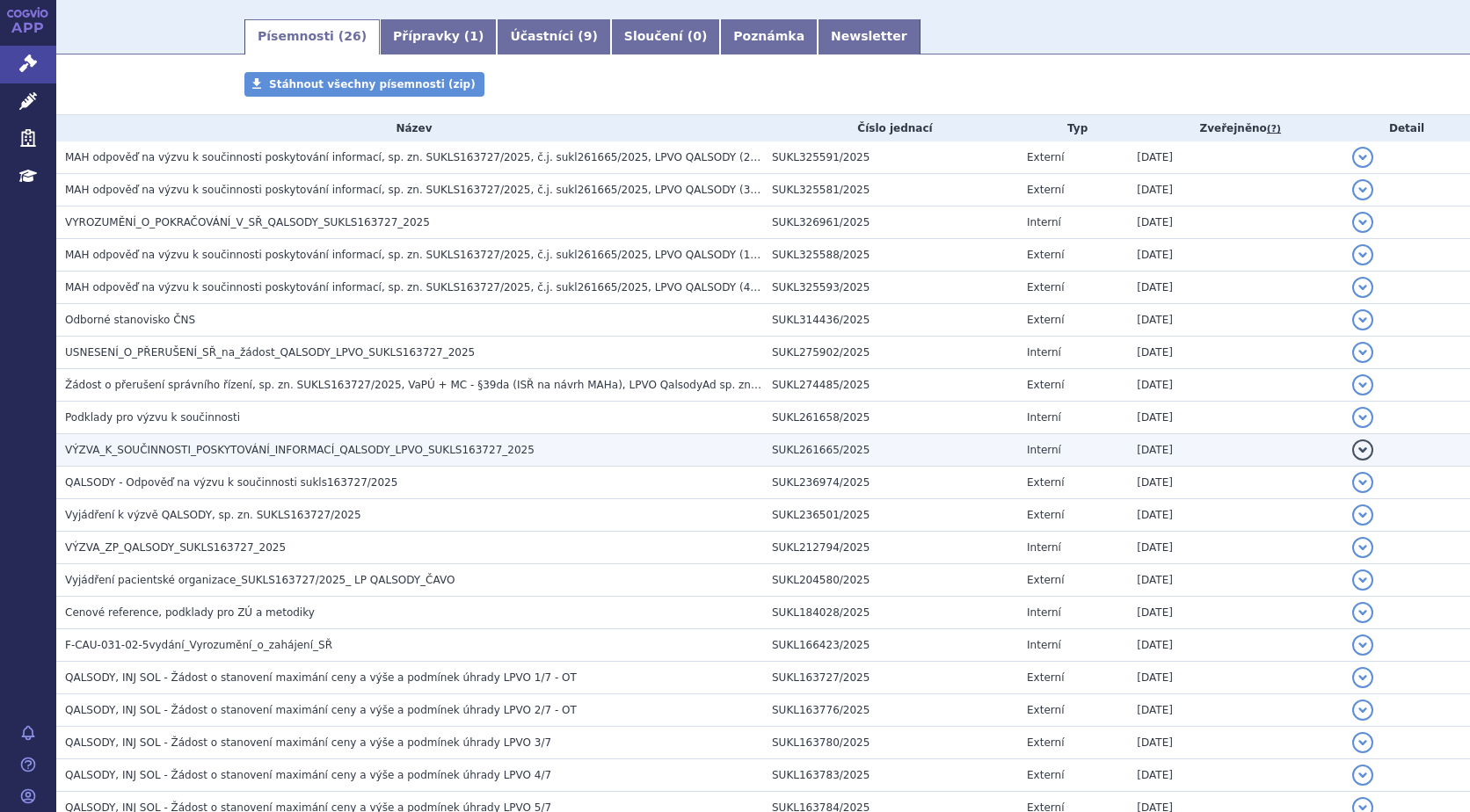
click at [179, 444] on span "VÝZVA_K_SOUČINNOSTI_POSKYTOVÁNÍ_INFORMACÍ_QALSODY_LPVO_SUKLS163727_2025" at bounding box center [299, 449] width 469 height 12
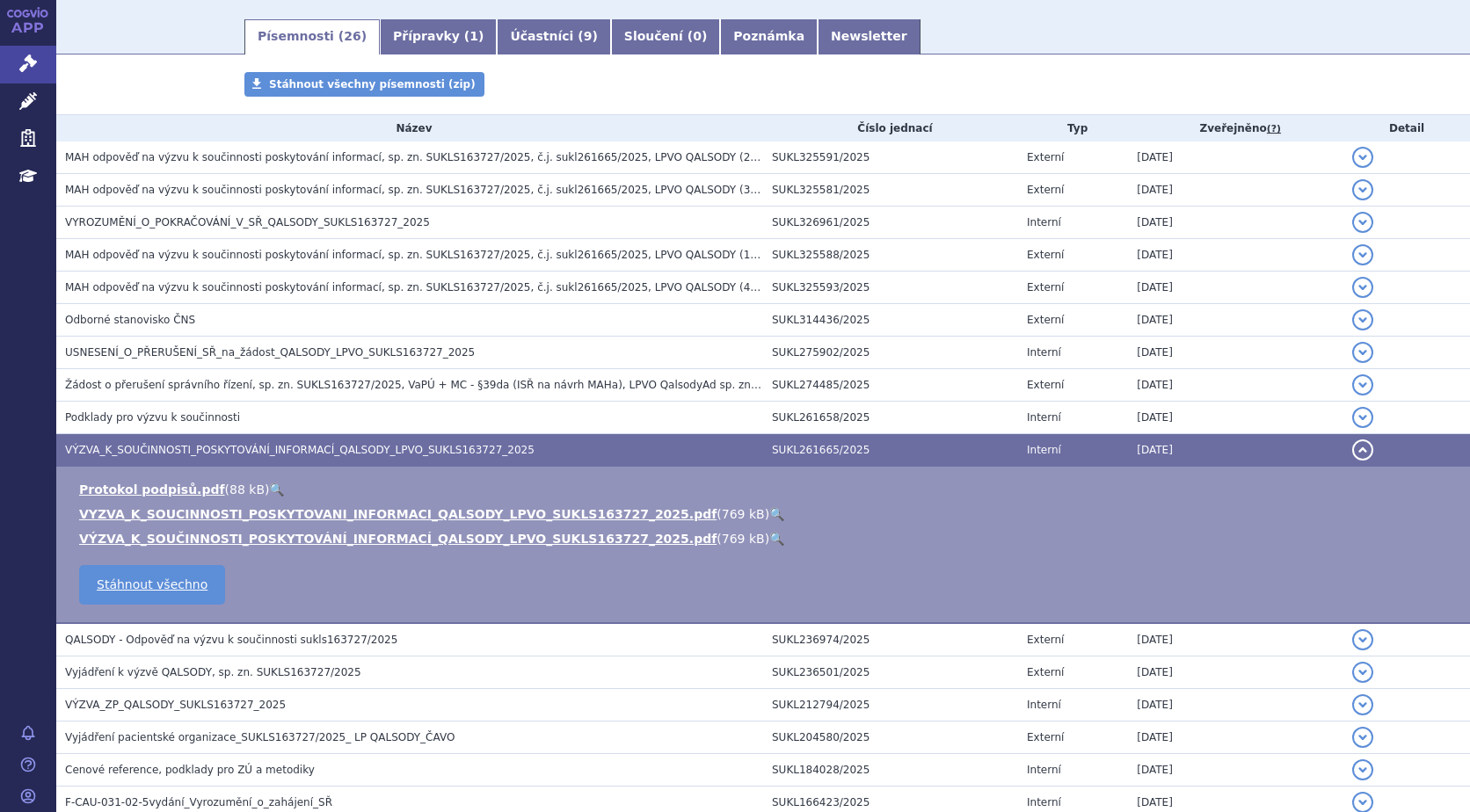
click at [770, 512] on link "🔍" at bounding box center [777, 514] width 15 height 14
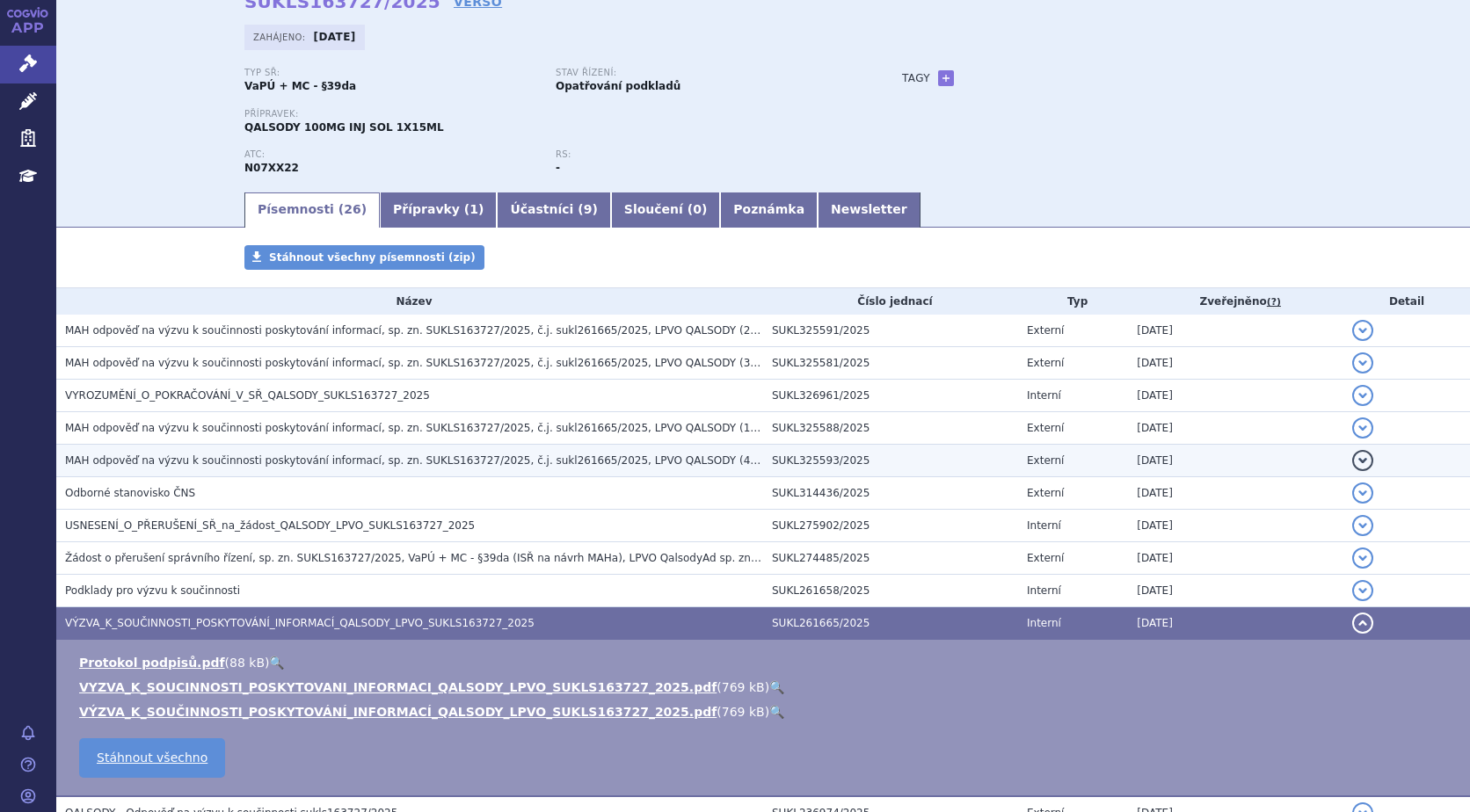
scroll to position [0, 0]
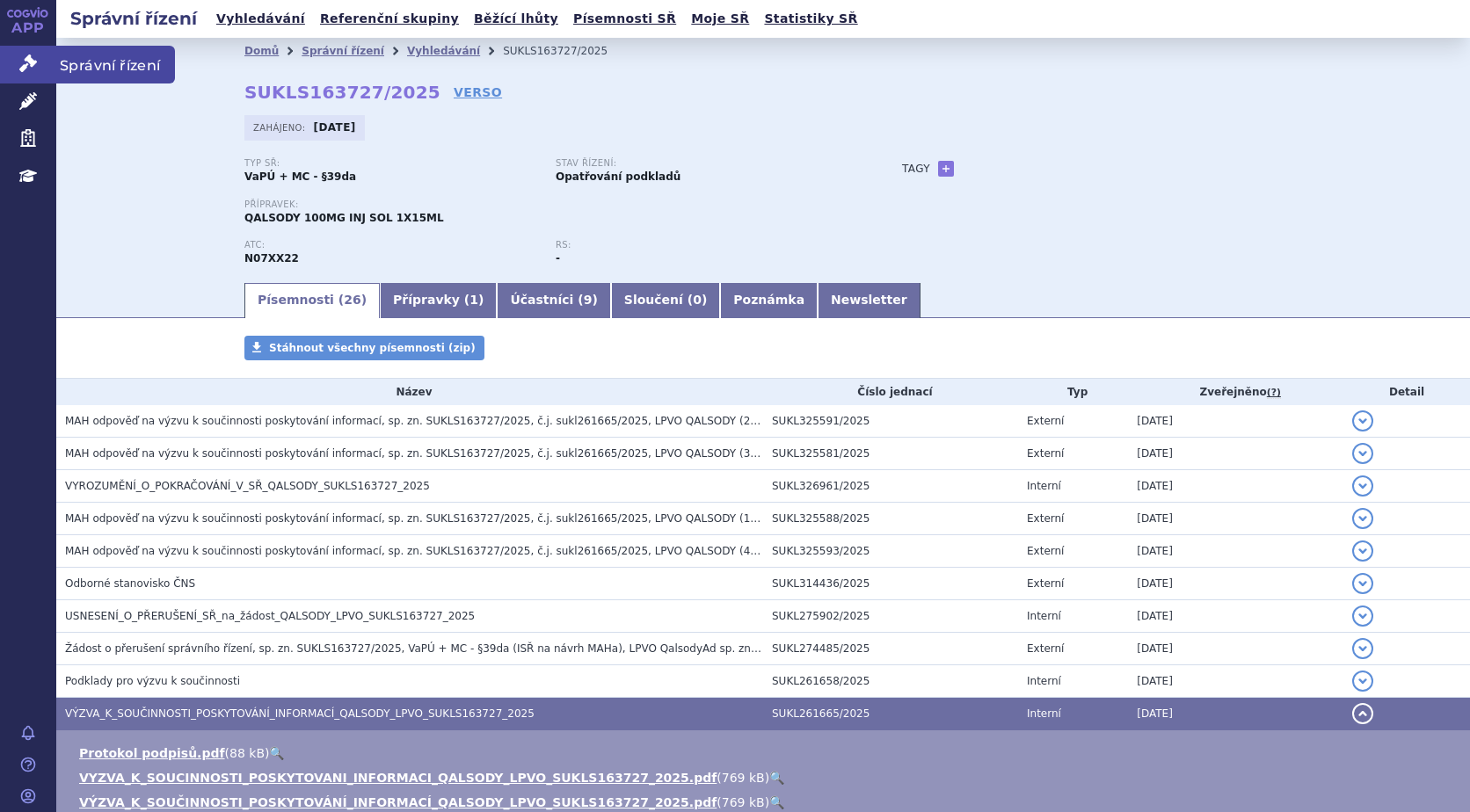
click at [33, 61] on icon at bounding box center [27, 63] width 18 height 18
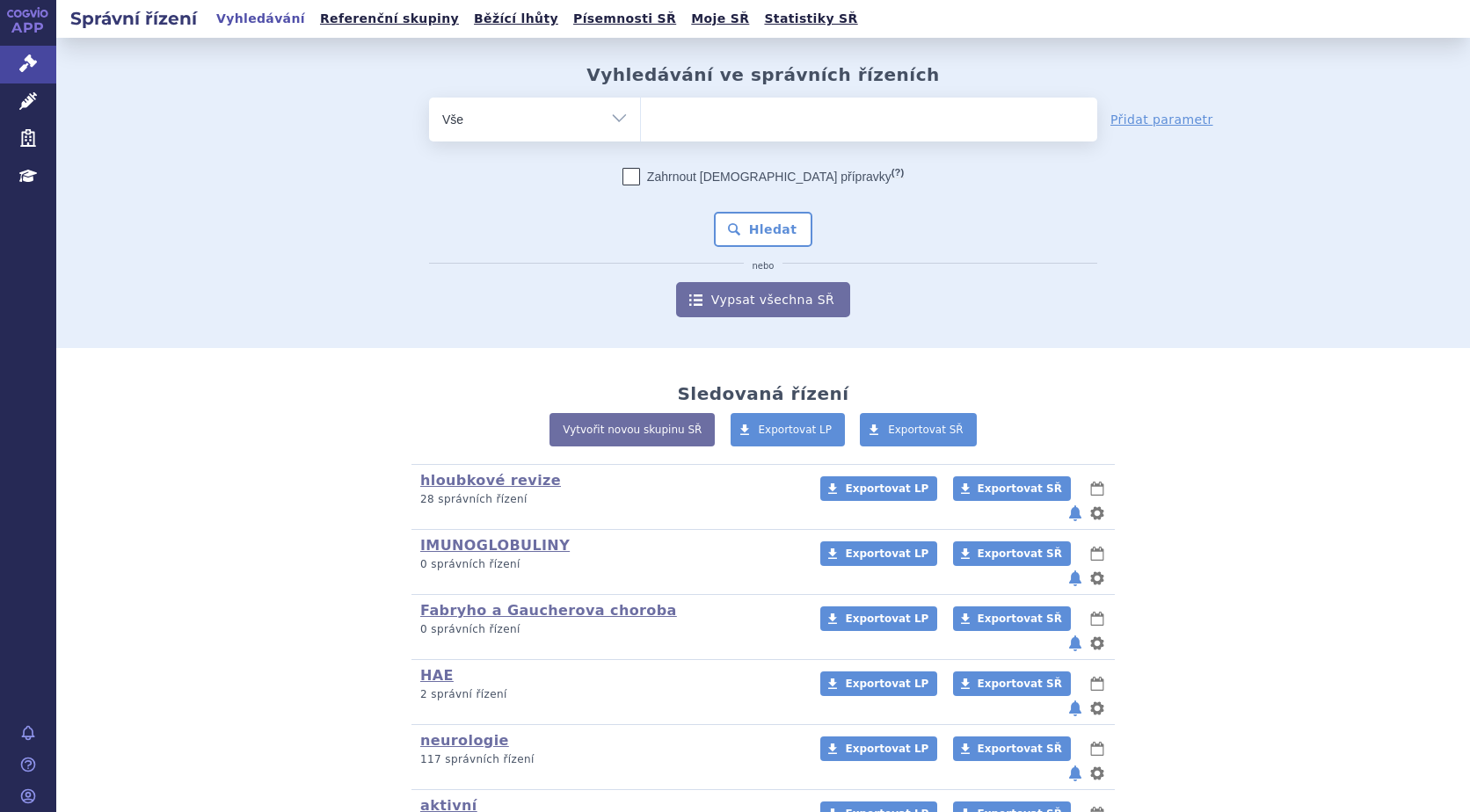
click at [721, 103] on ul at bounding box center [868, 116] width 456 height 37
click at [641, 103] on select at bounding box center [640, 118] width 1 height 44
click at [703, 125] on ul at bounding box center [868, 116] width 456 height 37
click at [641, 125] on select at bounding box center [640, 118] width 1 height 44
